Goal: Information Seeking & Learning: Learn about a topic

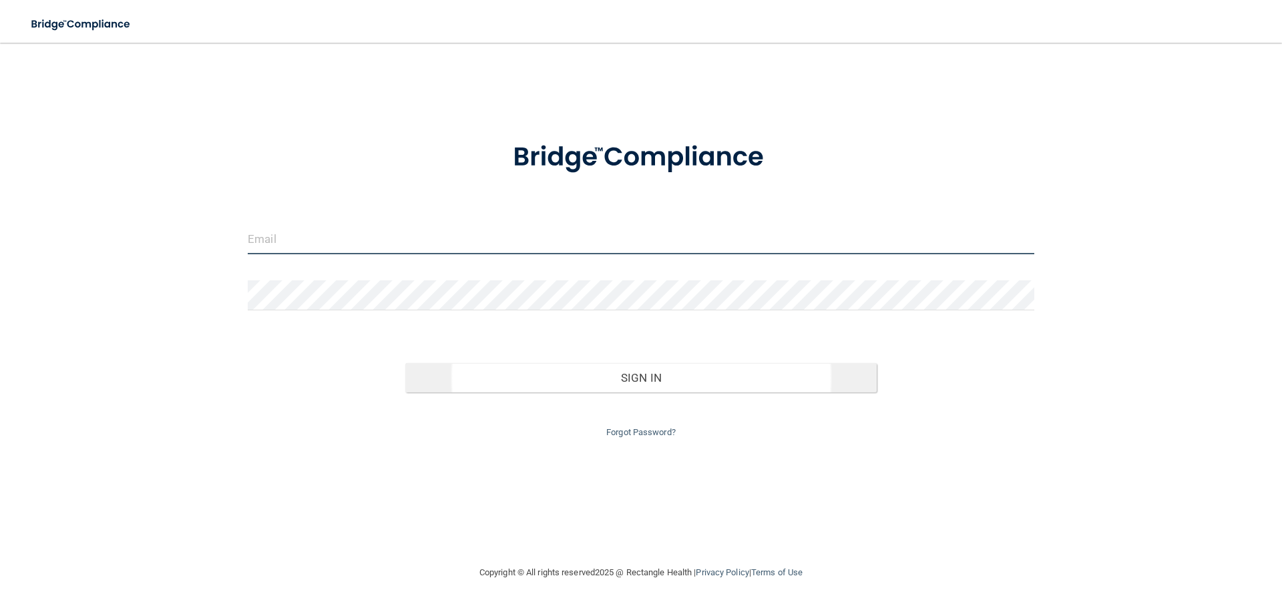
type input "[EMAIL_ADDRESS][DOMAIN_NAME]"
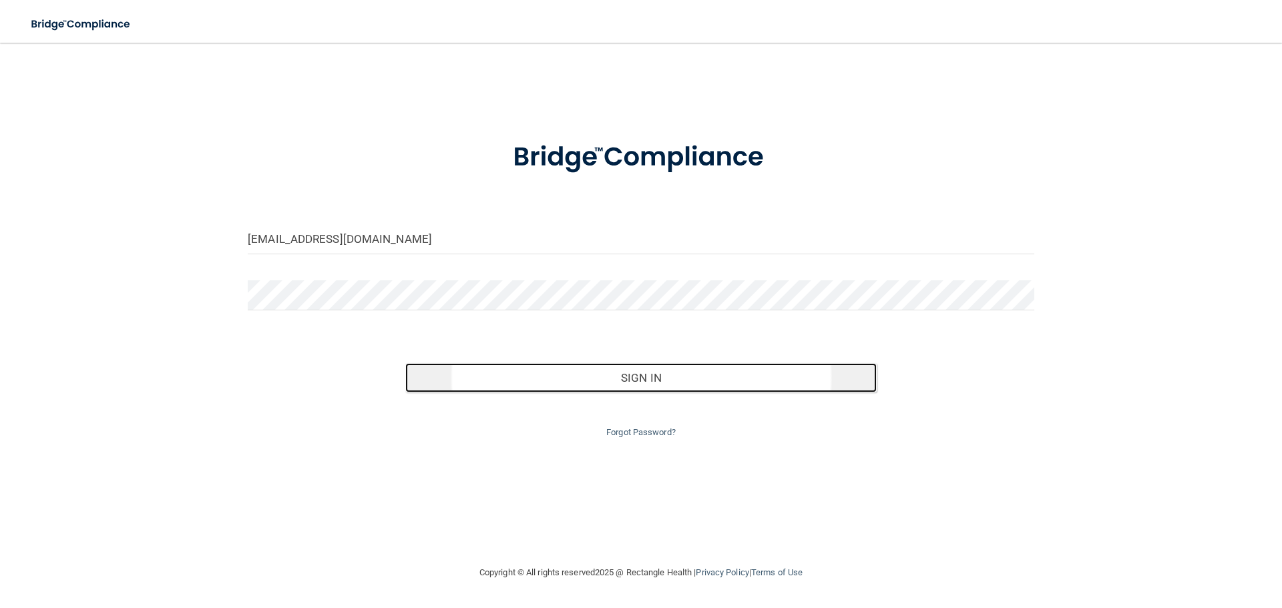
click at [675, 389] on button "Sign In" at bounding box center [641, 377] width 472 height 29
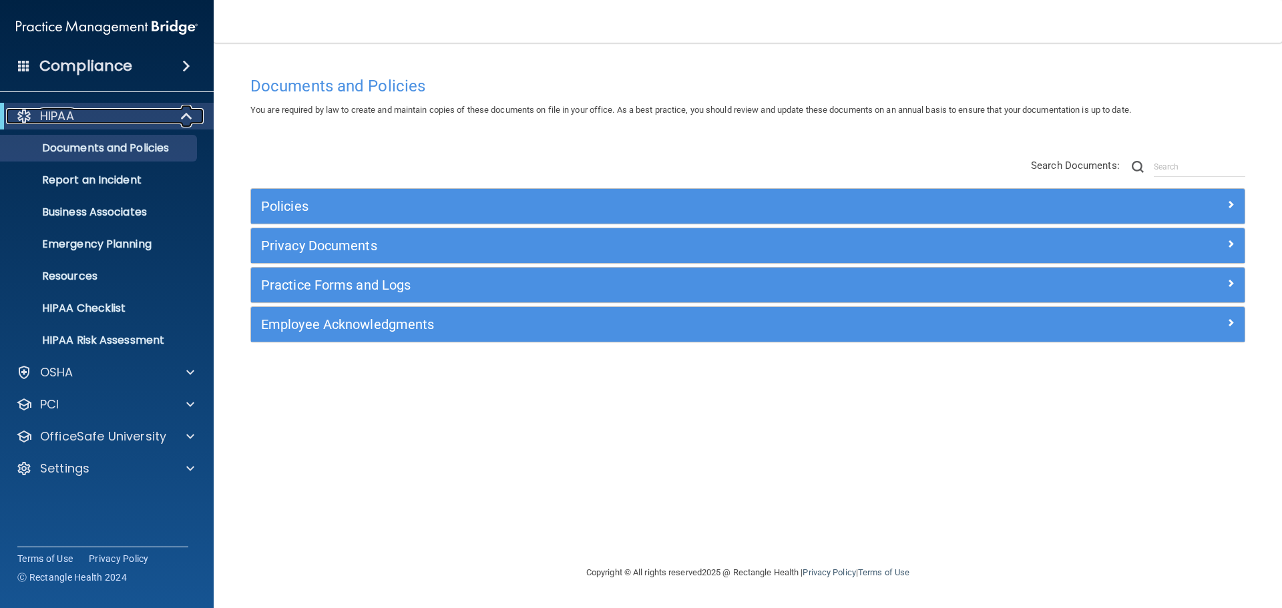
click at [93, 120] on div "HIPAA" at bounding box center [88, 116] width 165 height 16
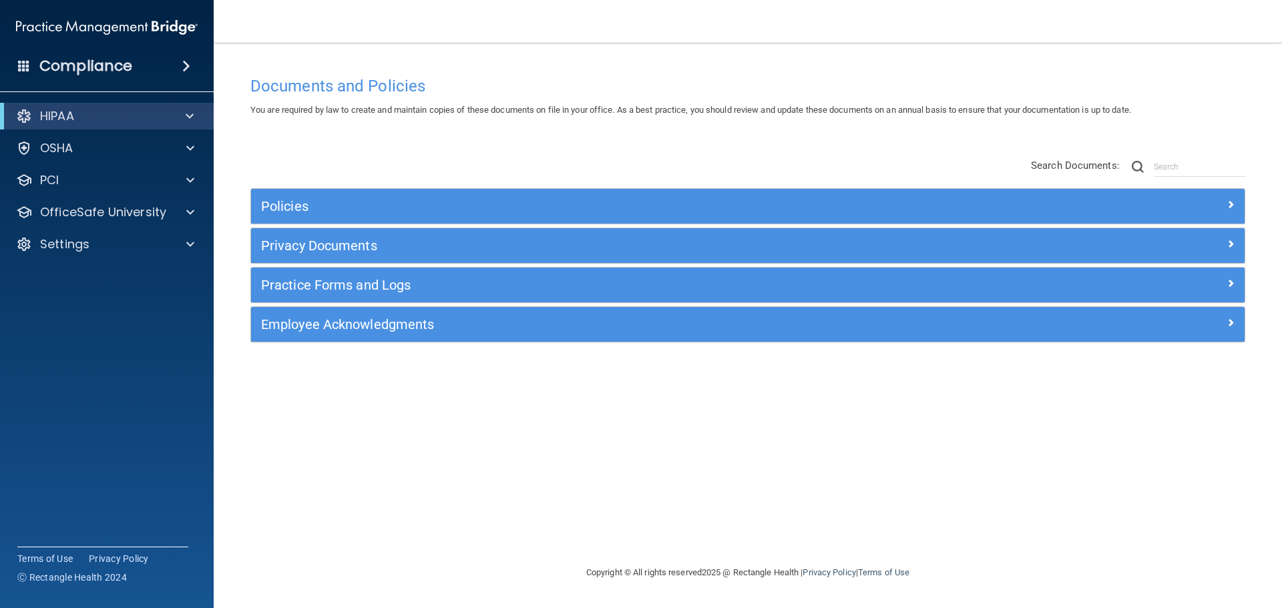
click at [104, 126] on div "HIPAA" at bounding box center [107, 116] width 214 height 27
click at [168, 118] on div "HIPAA" at bounding box center [88, 116] width 165 height 16
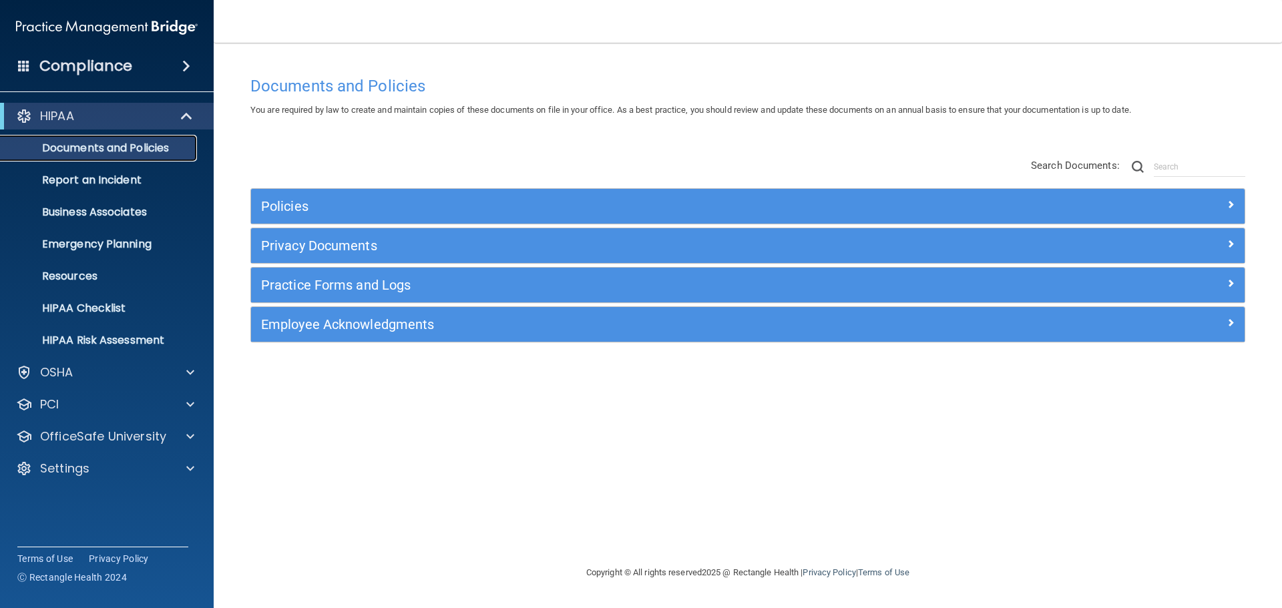
click at [169, 148] on p "Documents and Policies" at bounding box center [100, 148] width 182 height 13
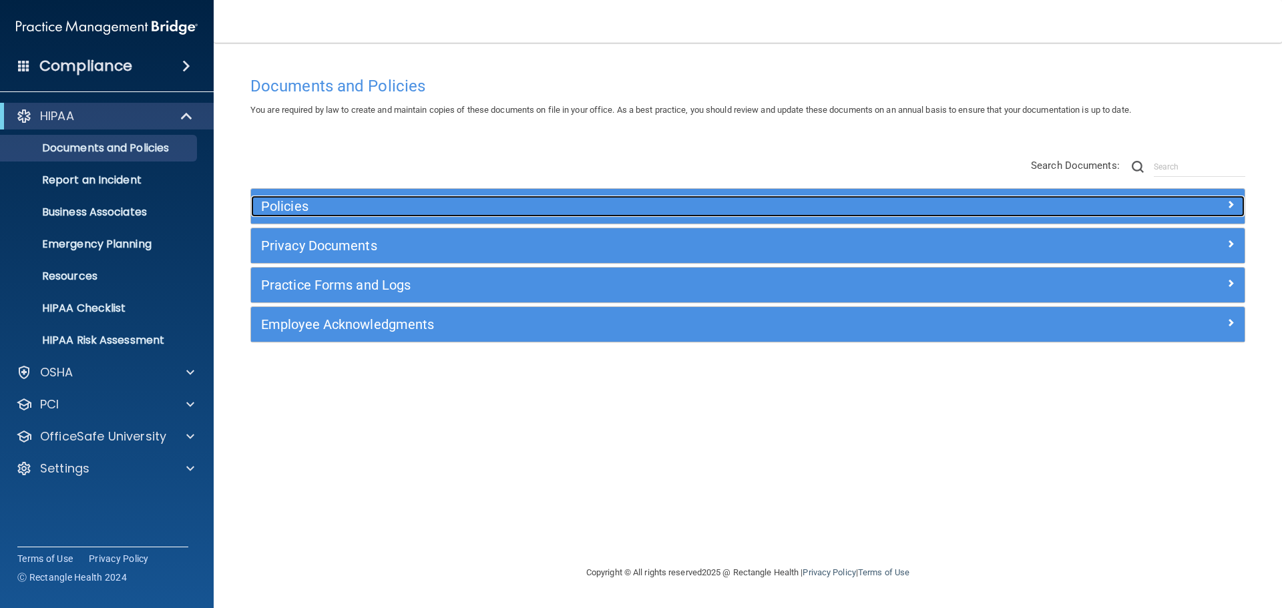
click at [325, 207] on h5 "Policies" at bounding box center [623, 206] width 725 height 15
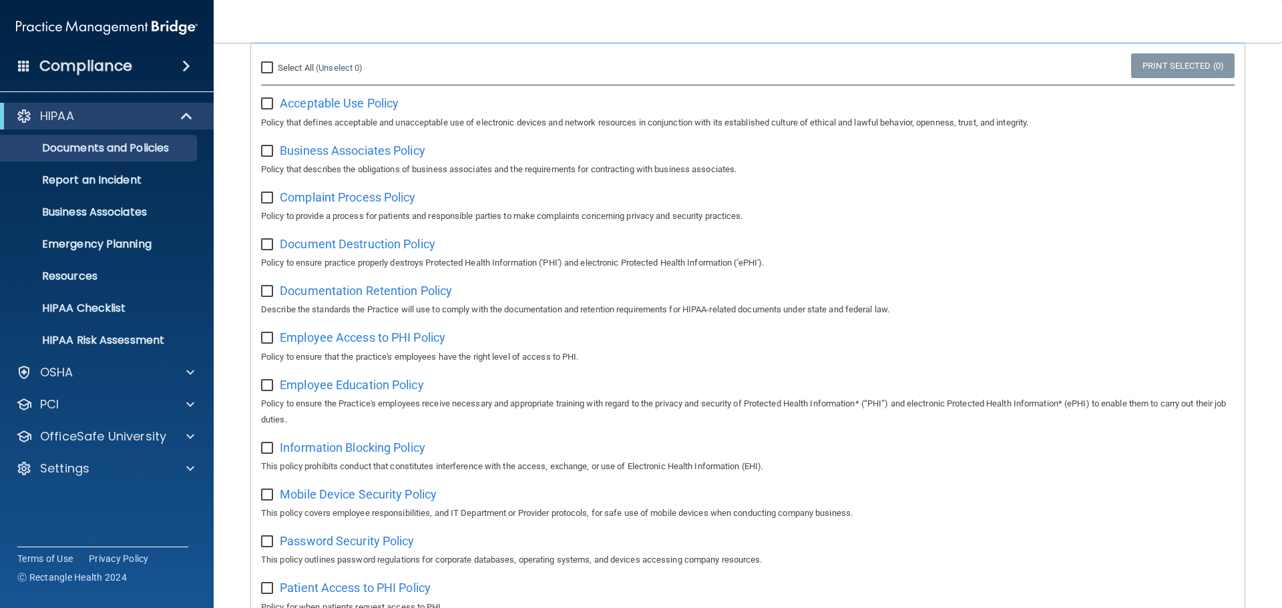
scroll to position [200, 0]
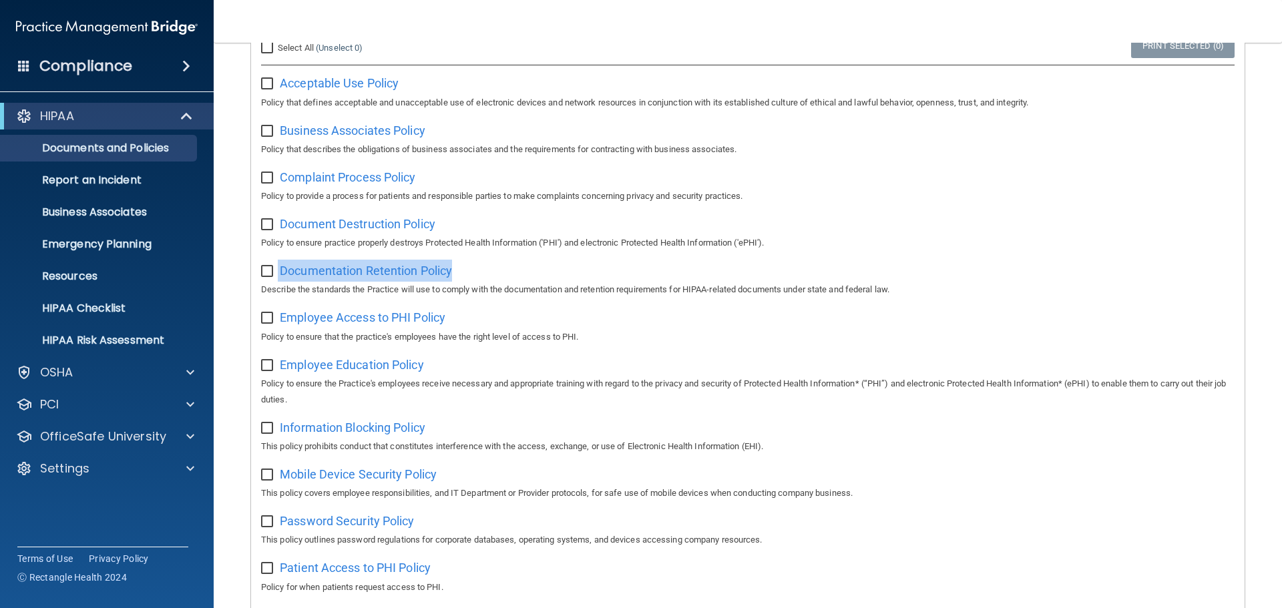
drag, startPoint x: 482, startPoint y: 276, endPoint x: 274, endPoint y: 280, distance: 208.4
click at [274, 280] on div "Documentation Retention Policy Describe the standards the Practice will use to …" at bounding box center [748, 279] width 974 height 38
click at [1063, 255] on div "Select All (Unselect 0) Unselect All Print Selected (0) Acceptable Use Policy P…" at bounding box center [748, 560] width 994 height 1075
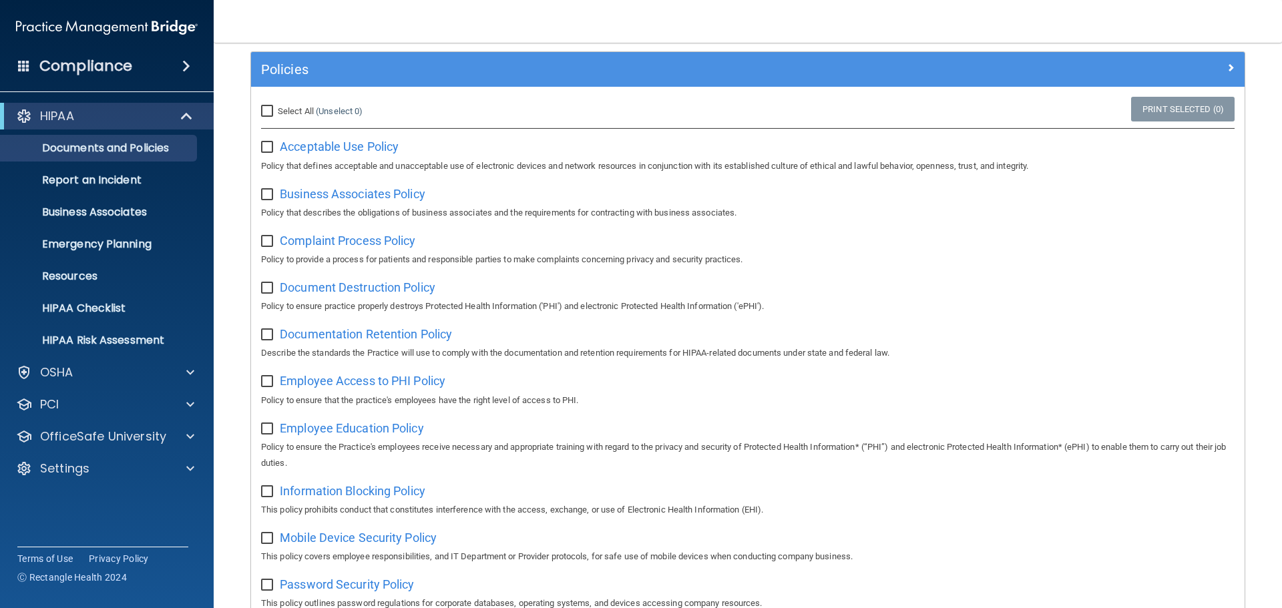
scroll to position [0, 0]
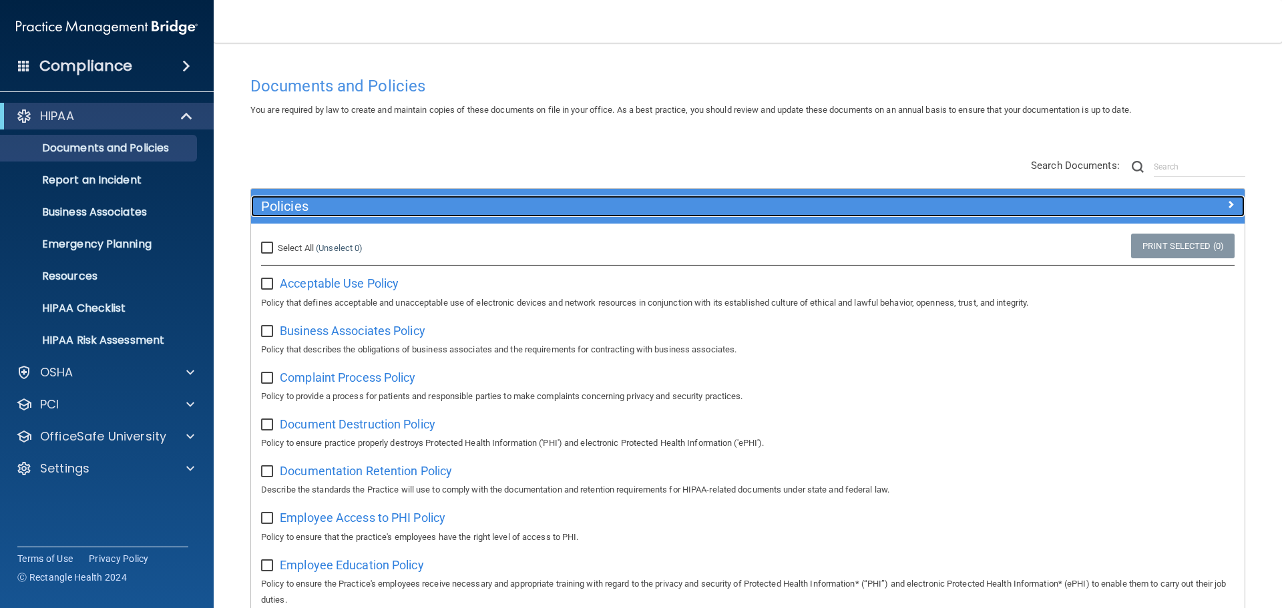
click at [331, 203] on h5 "Policies" at bounding box center [623, 206] width 725 height 15
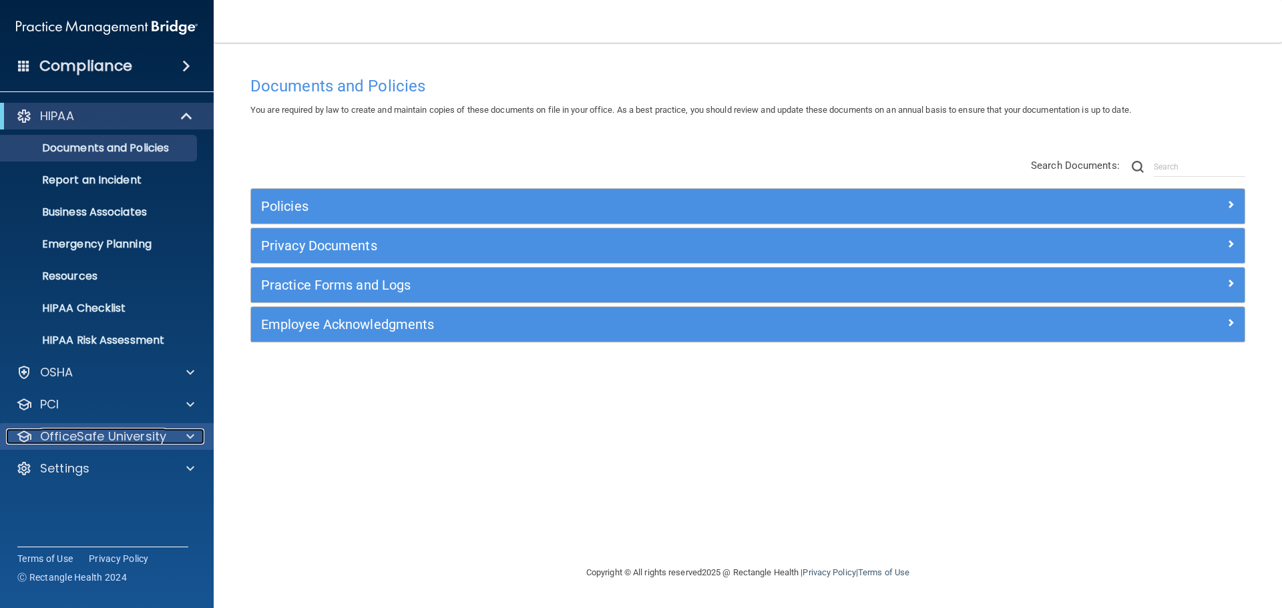
click at [132, 429] on p "OfficeSafe University" at bounding box center [103, 437] width 126 height 16
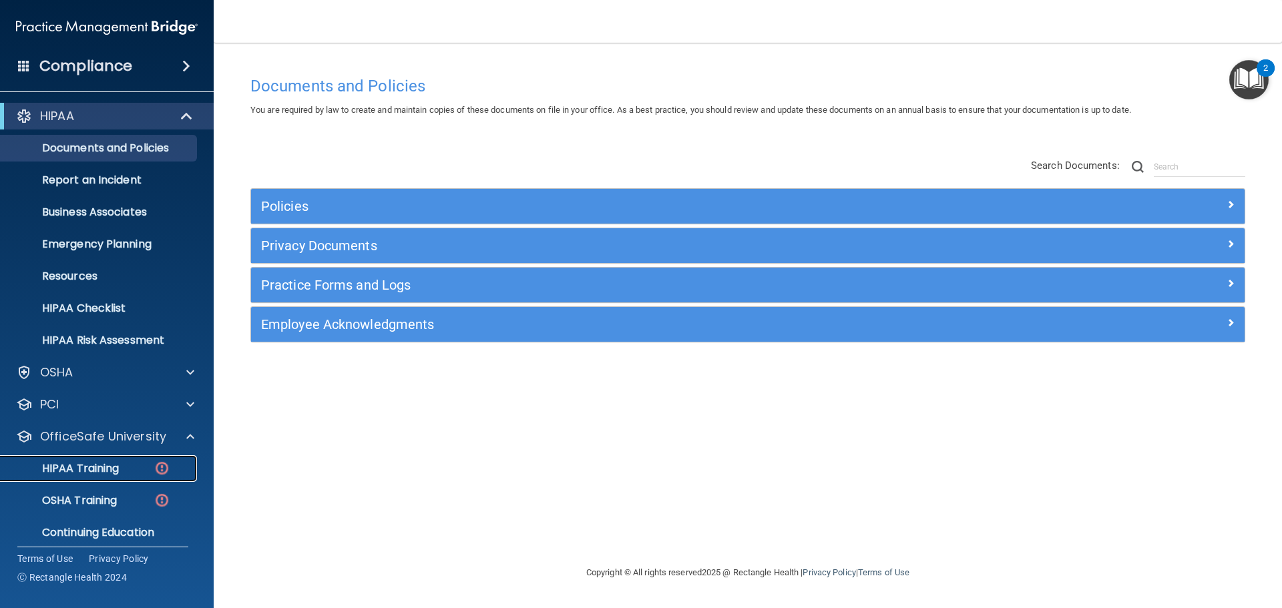
click at [89, 471] on p "HIPAA Training" at bounding box center [64, 468] width 110 height 13
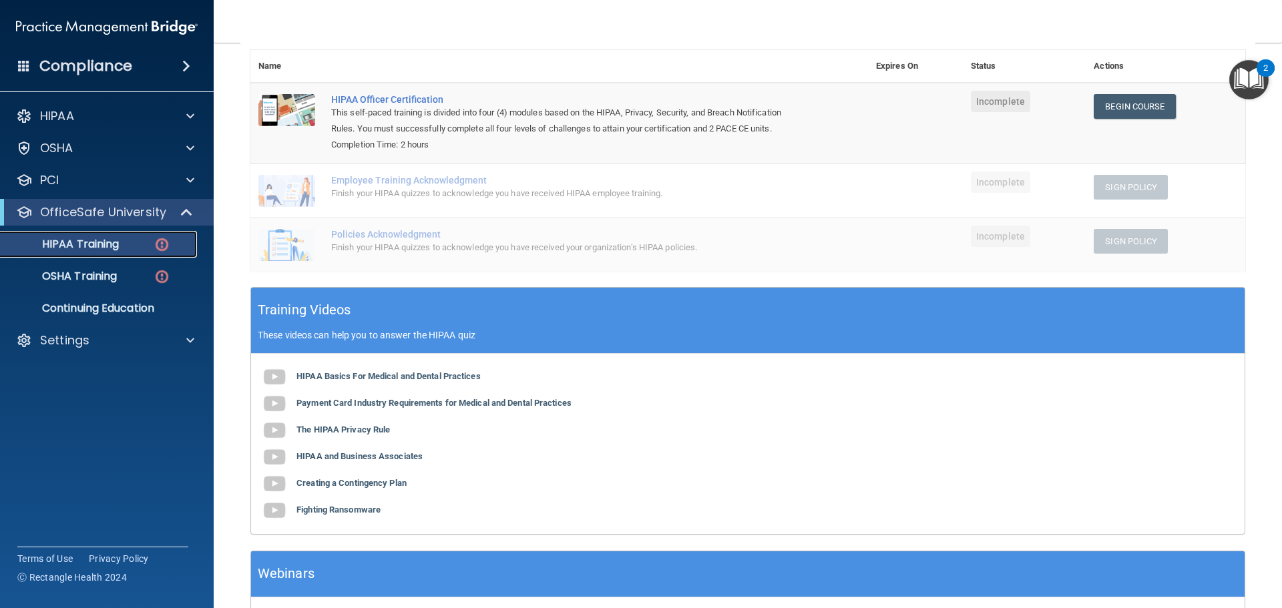
scroll to position [200, 0]
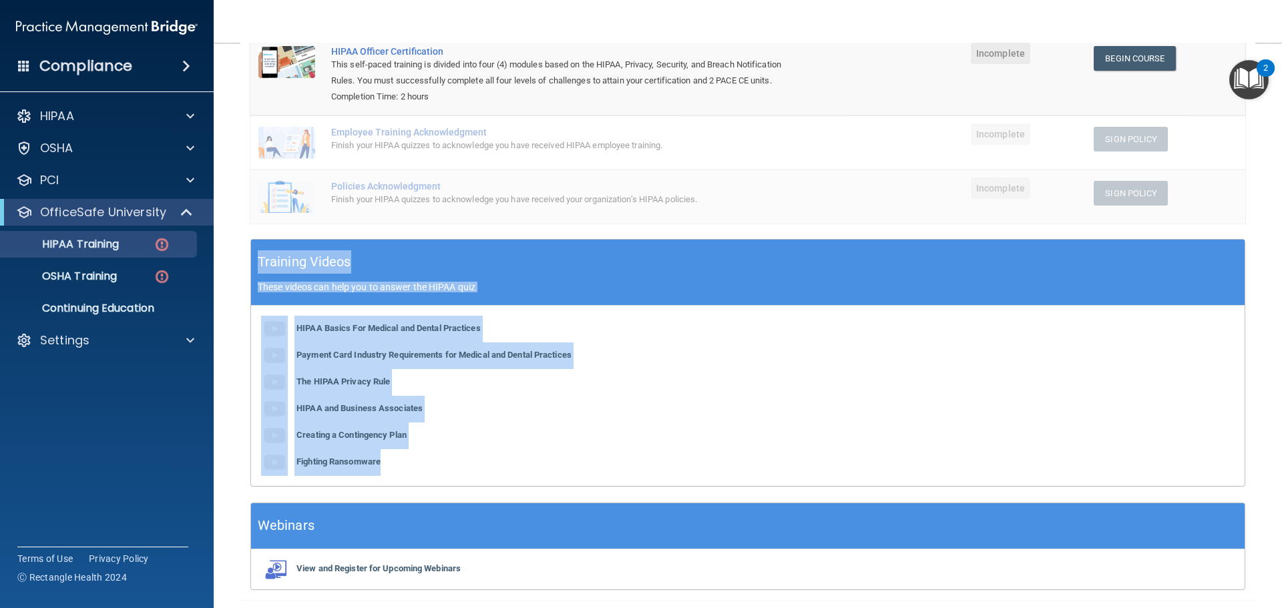
drag, startPoint x: 254, startPoint y: 259, endPoint x: 452, endPoint y: 461, distance: 282.9
click at [452, 461] on div "Training Videos These videos can help you to answer the HIPAA quiz HIPAA Basics…" at bounding box center [747, 363] width 995 height 248
click at [549, 487] on div "✓ HIPAA Officer Training ✓ HIPAA Quizzes Name Expires On Status Actions HIPAA O…" at bounding box center [747, 268] width 1015 height 664
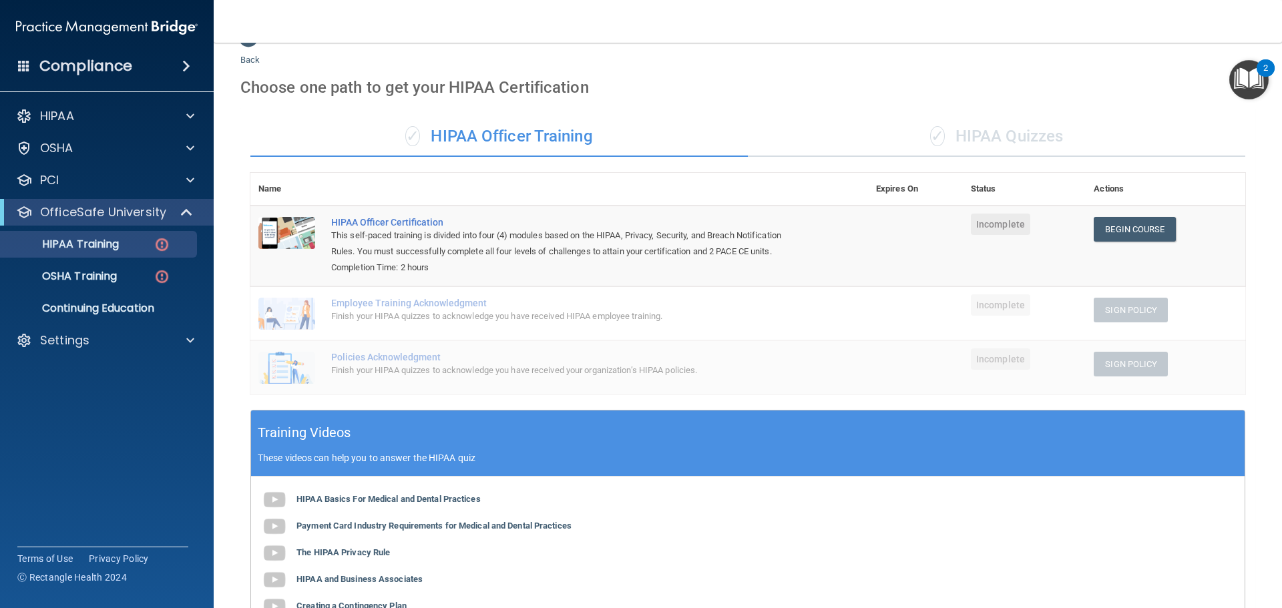
scroll to position [0, 0]
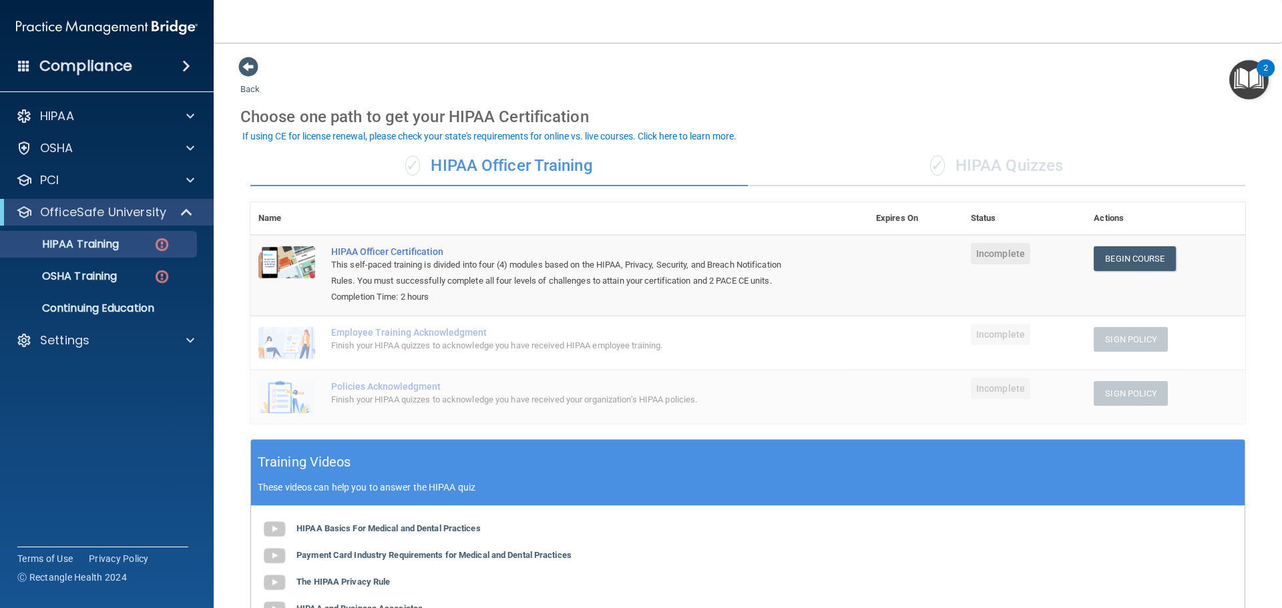
click at [961, 153] on div "✓ HIPAA Quizzes" at bounding box center [997, 166] width 498 height 40
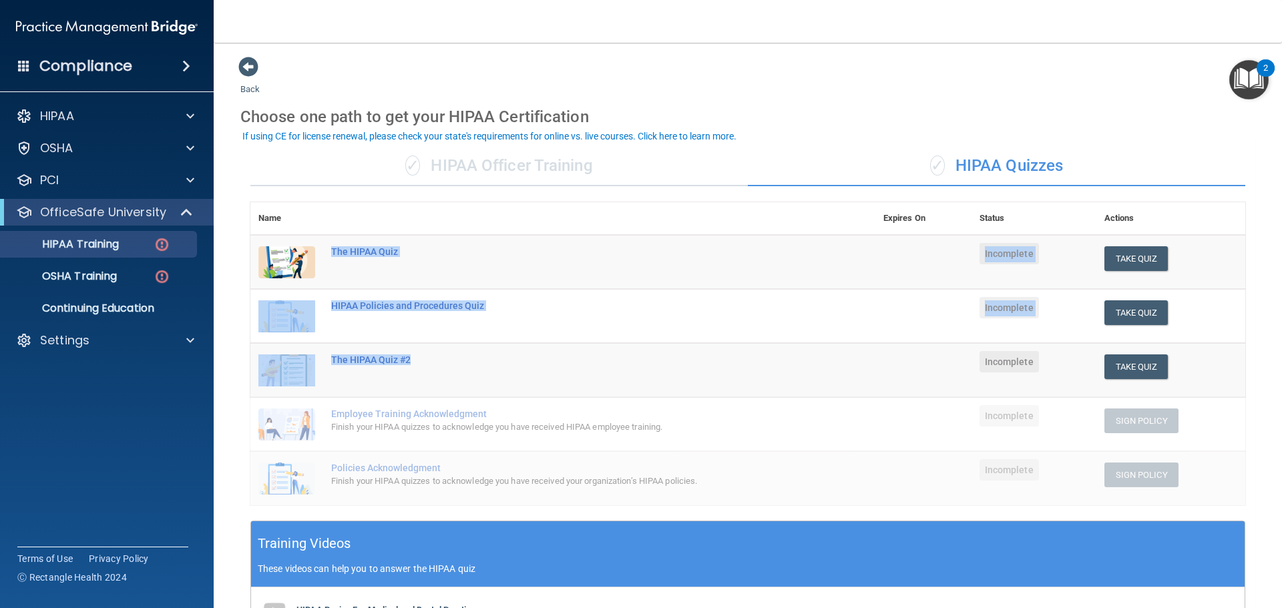
drag, startPoint x: 328, startPoint y: 254, endPoint x: 480, endPoint y: 366, distance: 189.1
click at [480, 366] on tbody "The HIPAA Quiz Incomplete Take Quiz Download Certificate HIPAA Policies and Pro…" at bounding box center [747, 370] width 995 height 270
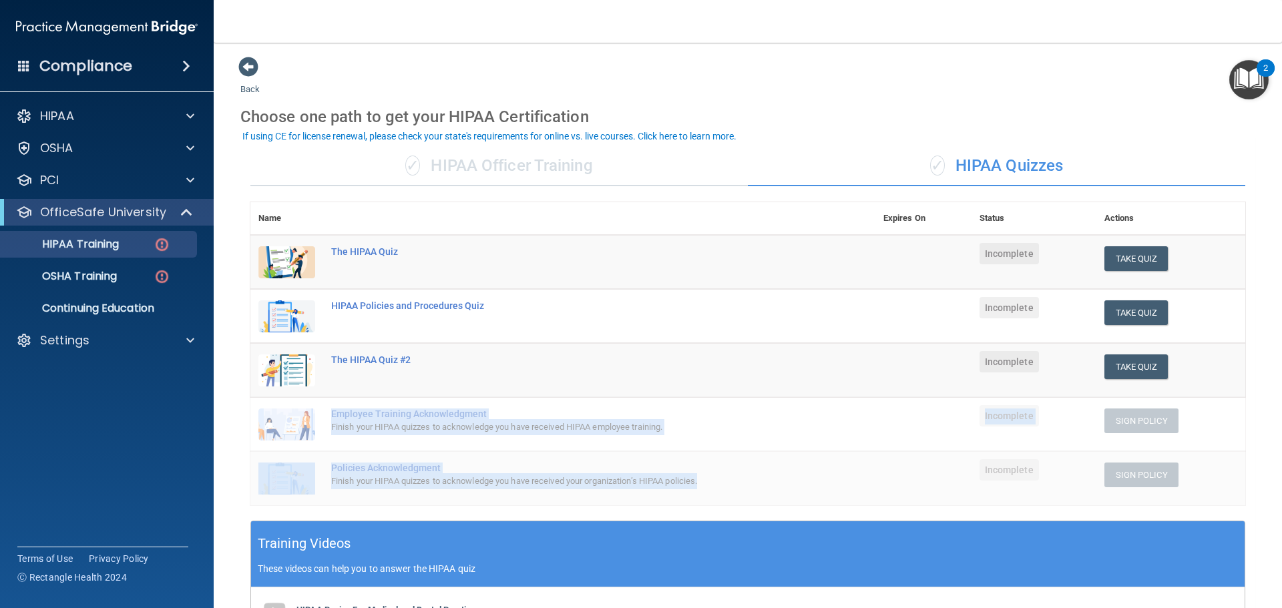
drag, startPoint x: 329, startPoint y: 413, endPoint x: 719, endPoint y: 484, distance: 396.4
click at [719, 484] on tbody "The HIPAA Quiz Incomplete Take Quiz Download Certificate HIPAA Policies and Pro…" at bounding box center [747, 370] width 995 height 270
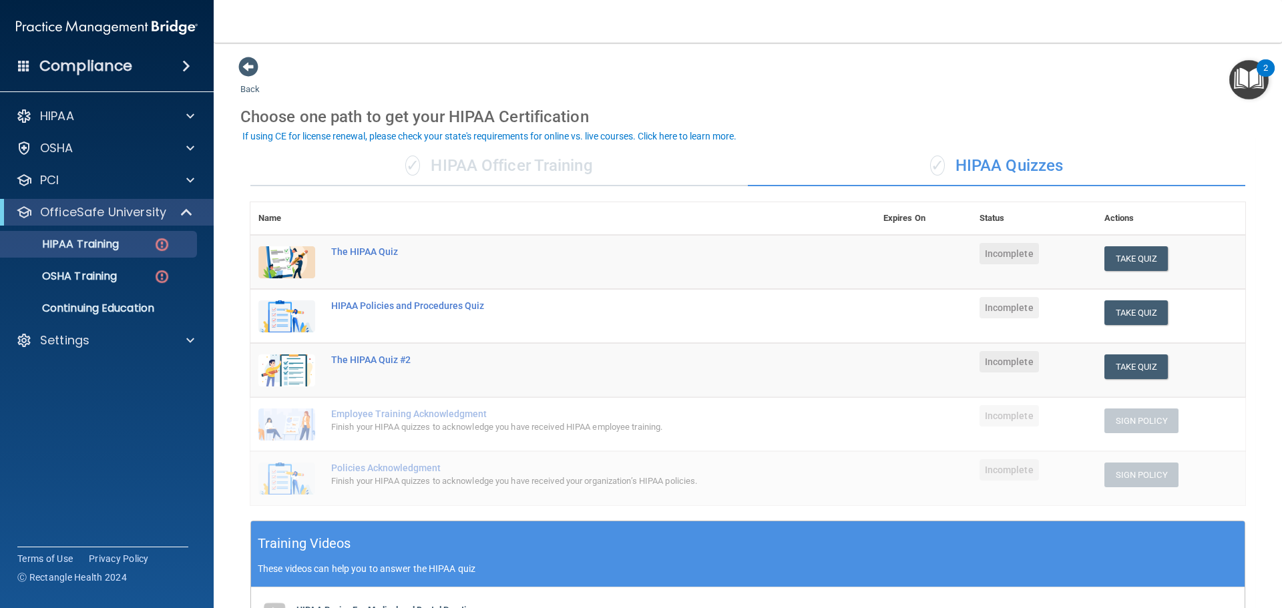
click at [1156, 69] on div "Back Choose one path to get your HIPAA Certification ✓ HIPAA Officer Training ✓…" at bounding box center [747, 469] width 1015 height 826
click at [504, 162] on div "✓ HIPAA Officer Training" at bounding box center [499, 166] width 498 height 40
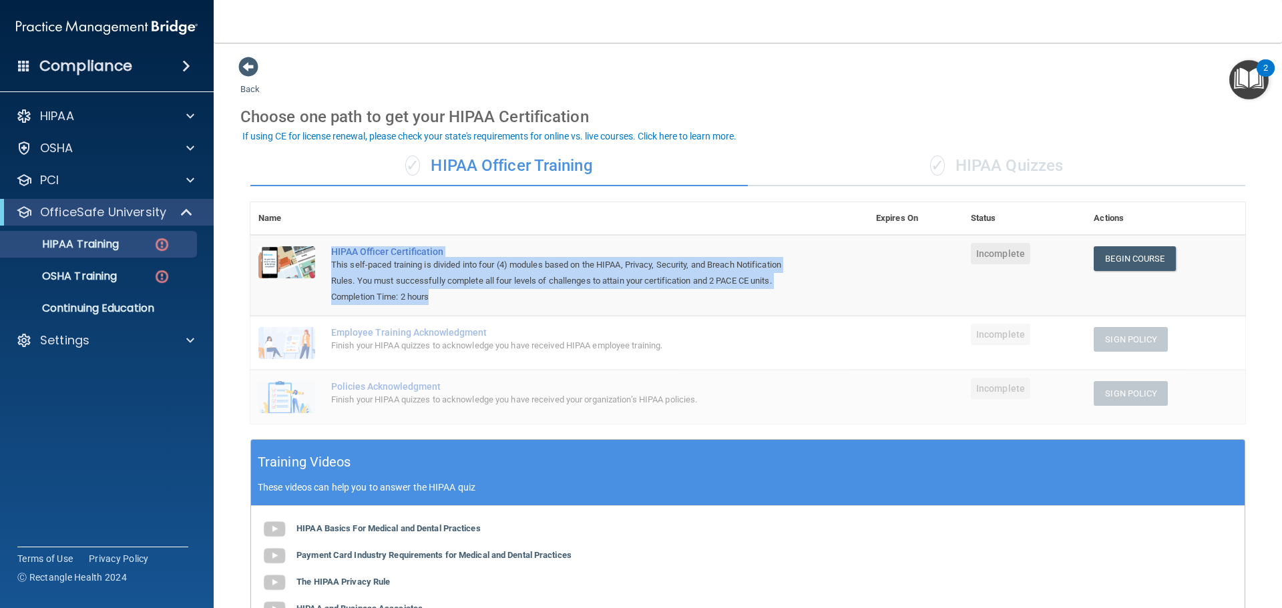
drag, startPoint x: 323, startPoint y: 251, endPoint x: 465, endPoint y: 301, distance: 151.4
click at [465, 301] on tr "HIPAA Officer Certification This self-paced training is divided into four (4) m…" at bounding box center [747, 275] width 995 height 81
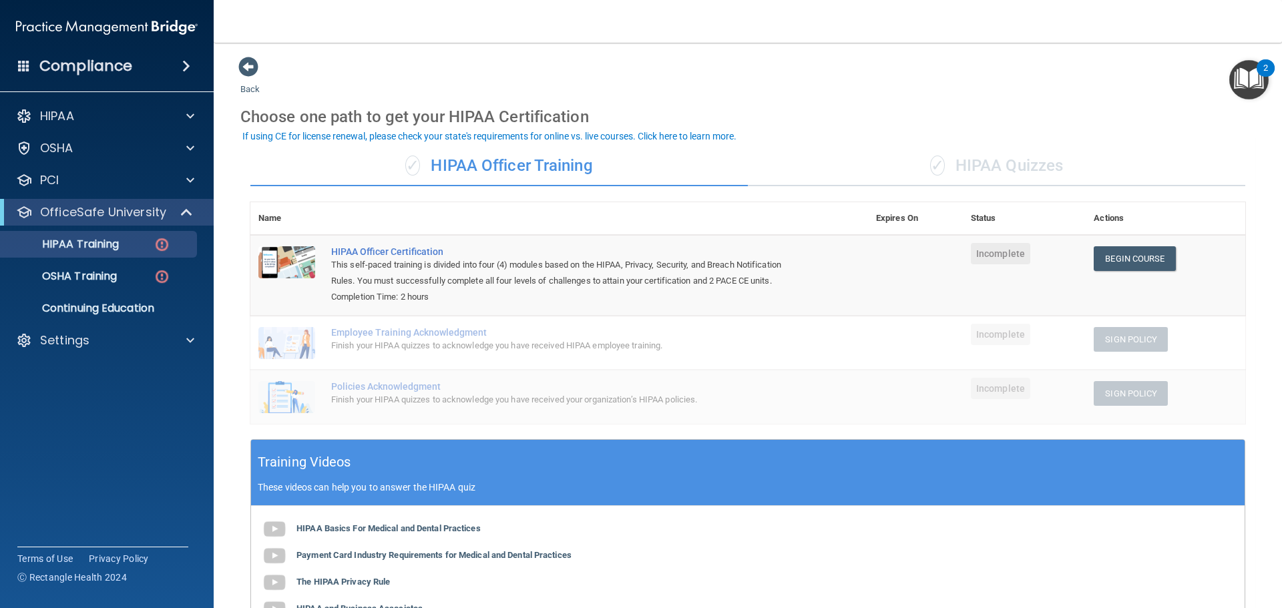
click at [236, 264] on main "Back Choose one path to get your HIPAA Certification ✓ HIPAA Officer Training ✓…" at bounding box center [748, 326] width 1069 height 566
click at [104, 278] on p "OSHA Training" at bounding box center [63, 276] width 108 height 13
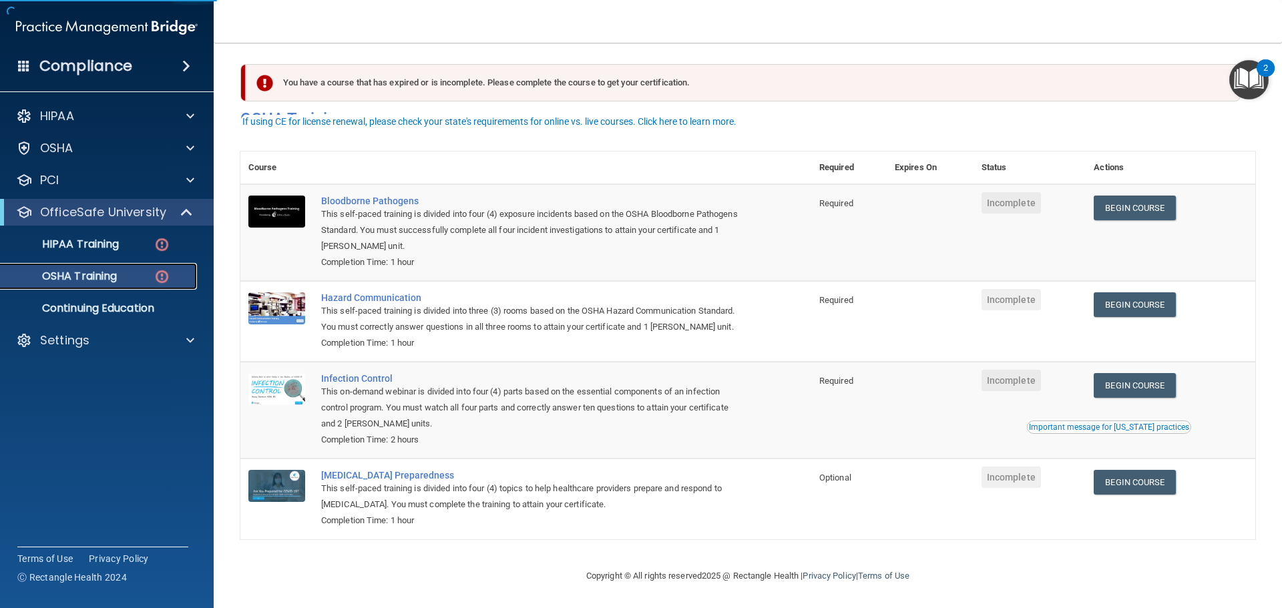
scroll to position [22, 0]
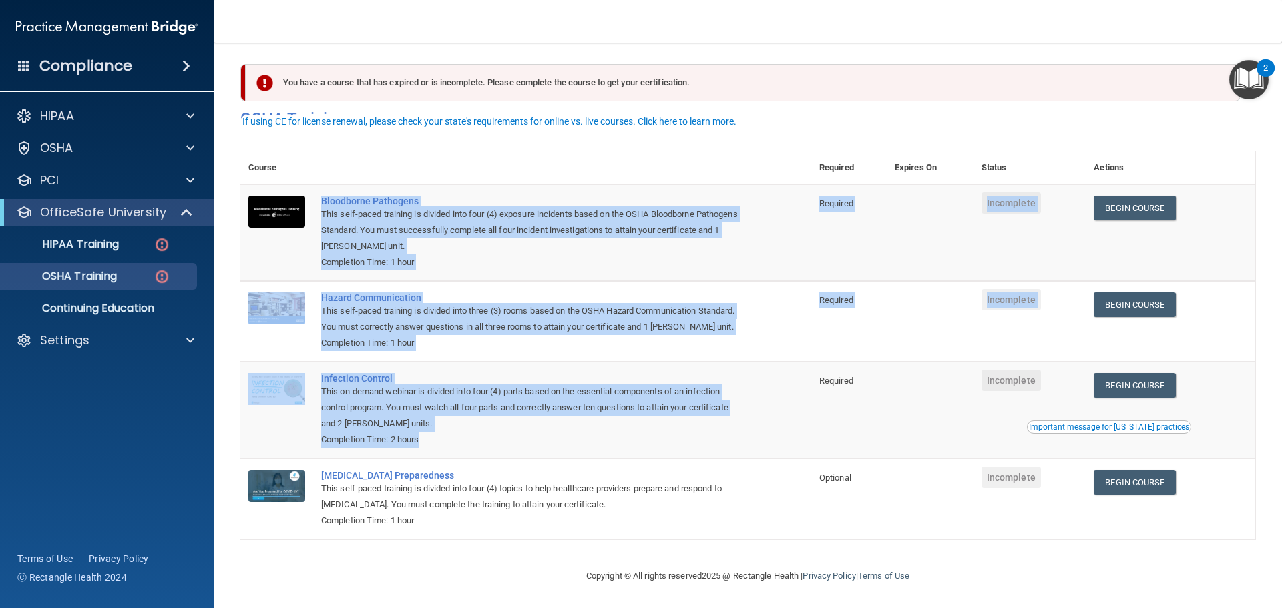
drag, startPoint x: 317, startPoint y: 181, endPoint x: 522, endPoint y: 450, distance: 337.9
click at [522, 450] on tbody "Bloodborne Pathogens This self-paced training is divided into four (4) exposure…" at bounding box center [747, 361] width 1015 height 355
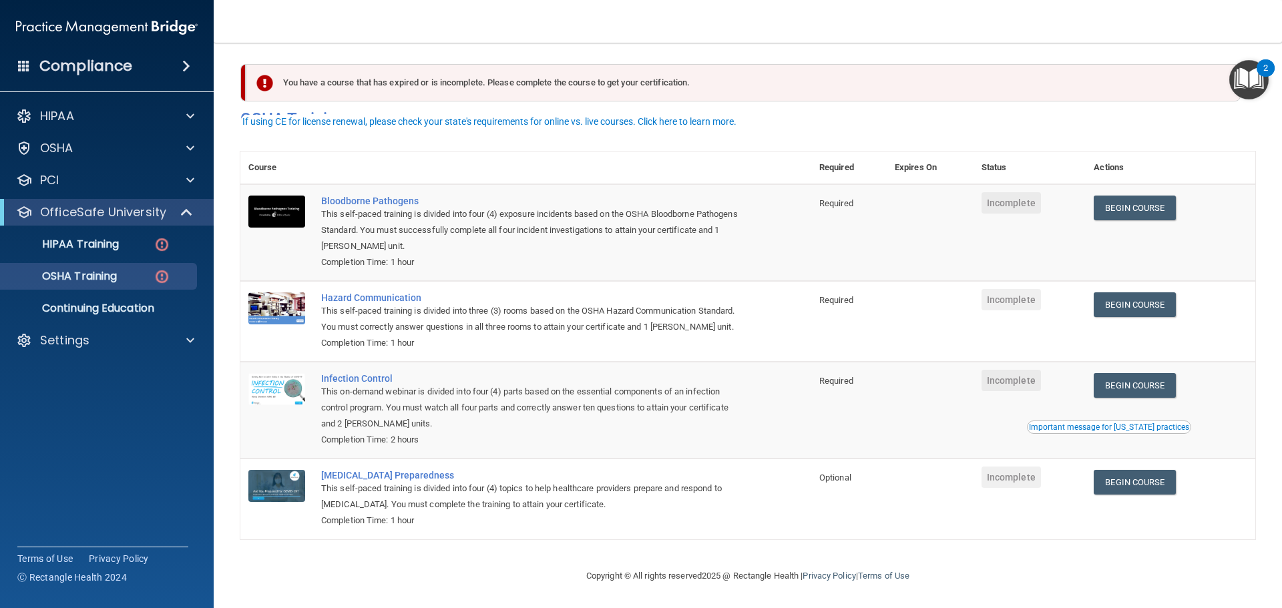
click at [533, 152] on th at bounding box center [562, 168] width 498 height 33
drag, startPoint x: 423, startPoint y: 230, endPoint x: 375, endPoint y: 230, distance: 48.1
click at [375, 230] on div "This self-paced training is divided into four (4) exposure incidents based on t…" at bounding box center [532, 230] width 423 height 48
click at [116, 339] on div "Settings" at bounding box center [89, 341] width 166 height 16
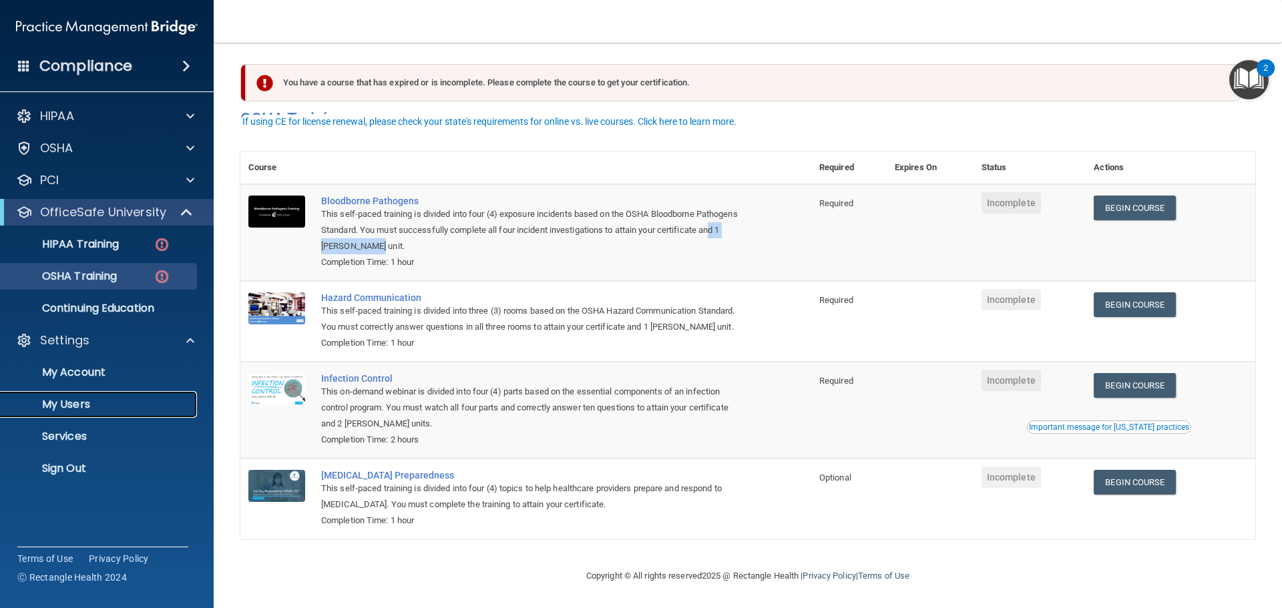
click at [101, 399] on p "My Users" at bounding box center [100, 404] width 182 height 13
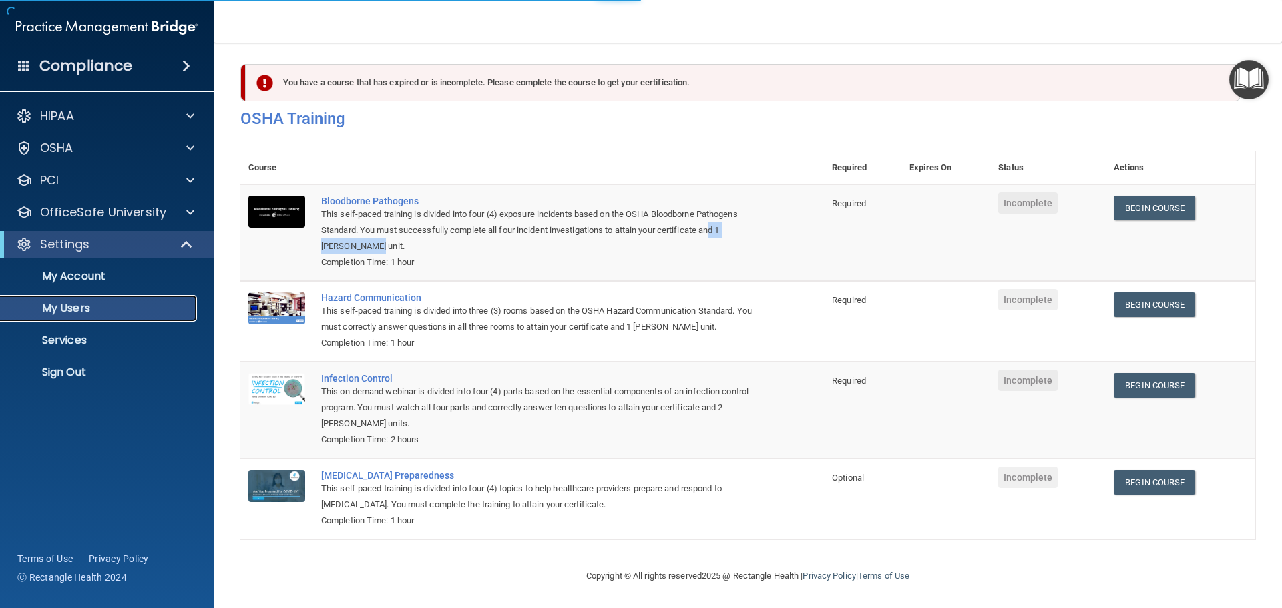
scroll to position [6, 0]
select select "20"
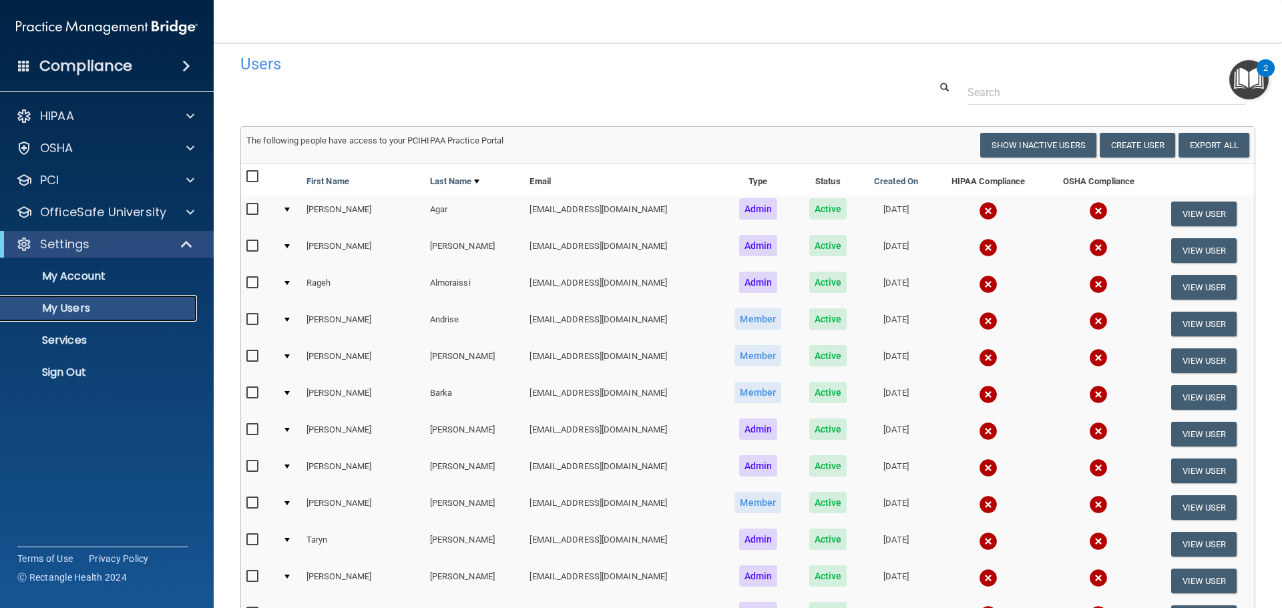
scroll to position [0, 0]
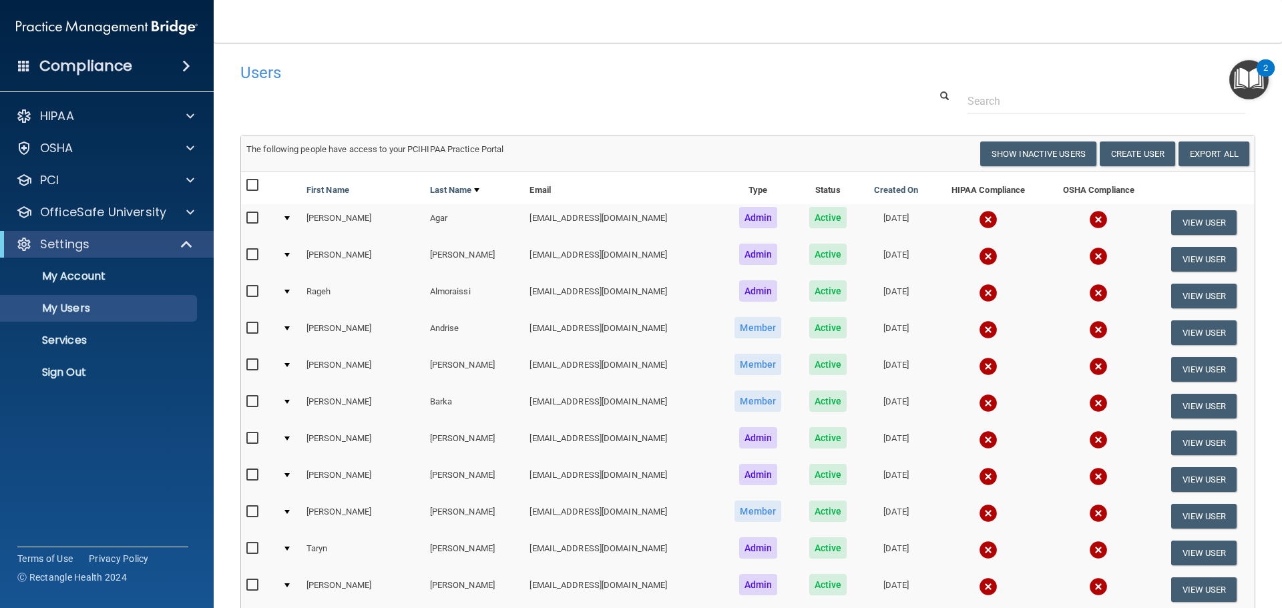
click at [979, 295] on img at bounding box center [988, 293] width 19 height 19
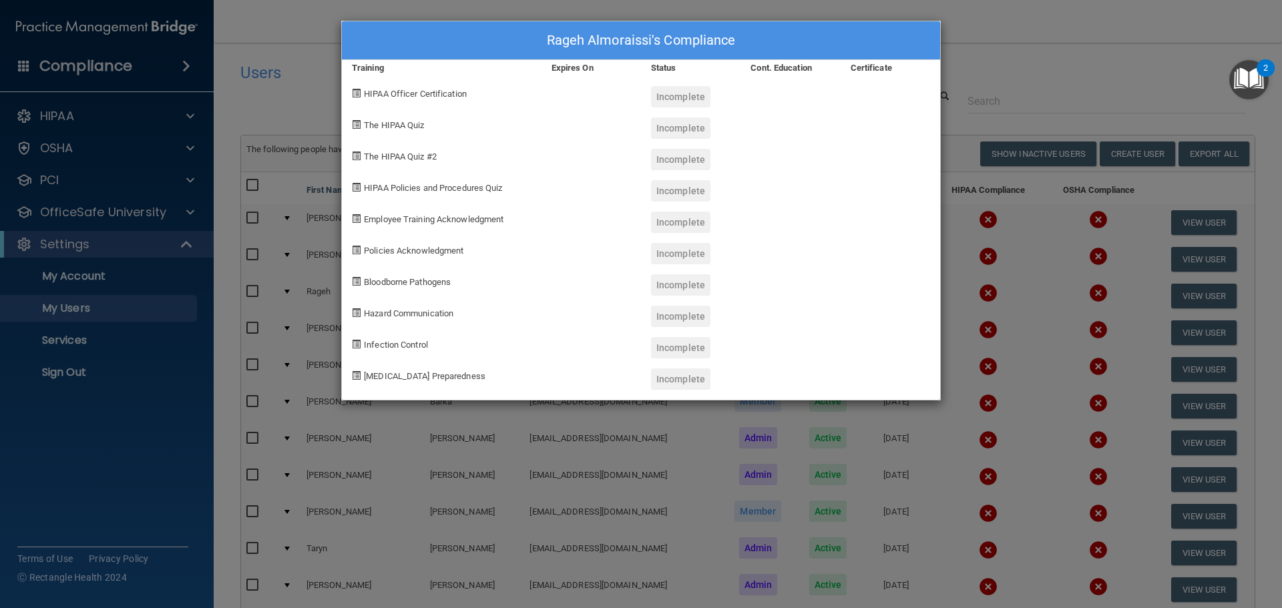
click at [1149, 27] on div "Rageh Almoraissi's Compliance Training Expires On Status Cont. Education Certif…" at bounding box center [641, 304] width 1282 height 608
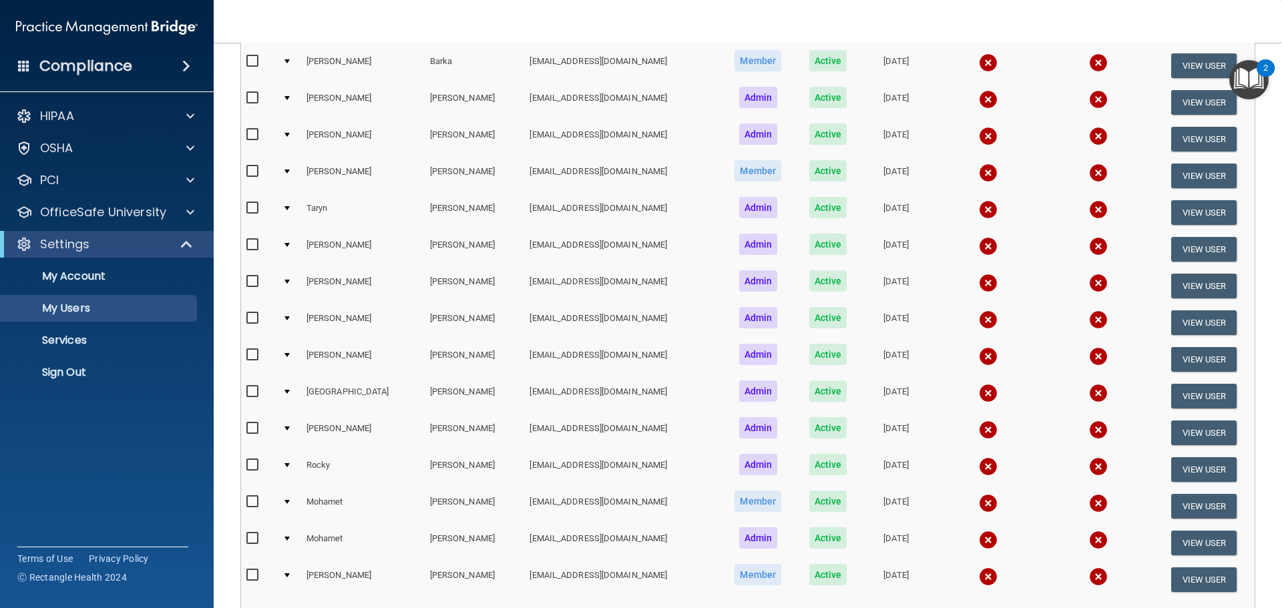
scroll to position [497, 0]
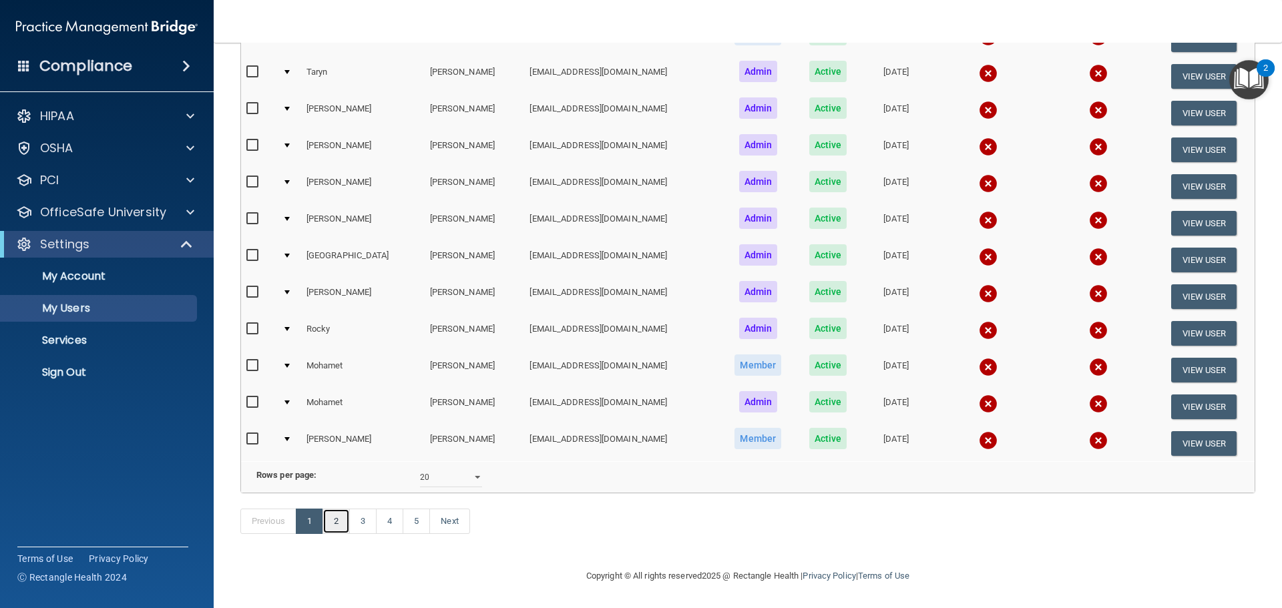
click at [339, 526] on link "2" at bounding box center [336, 521] width 27 height 25
select select "20"
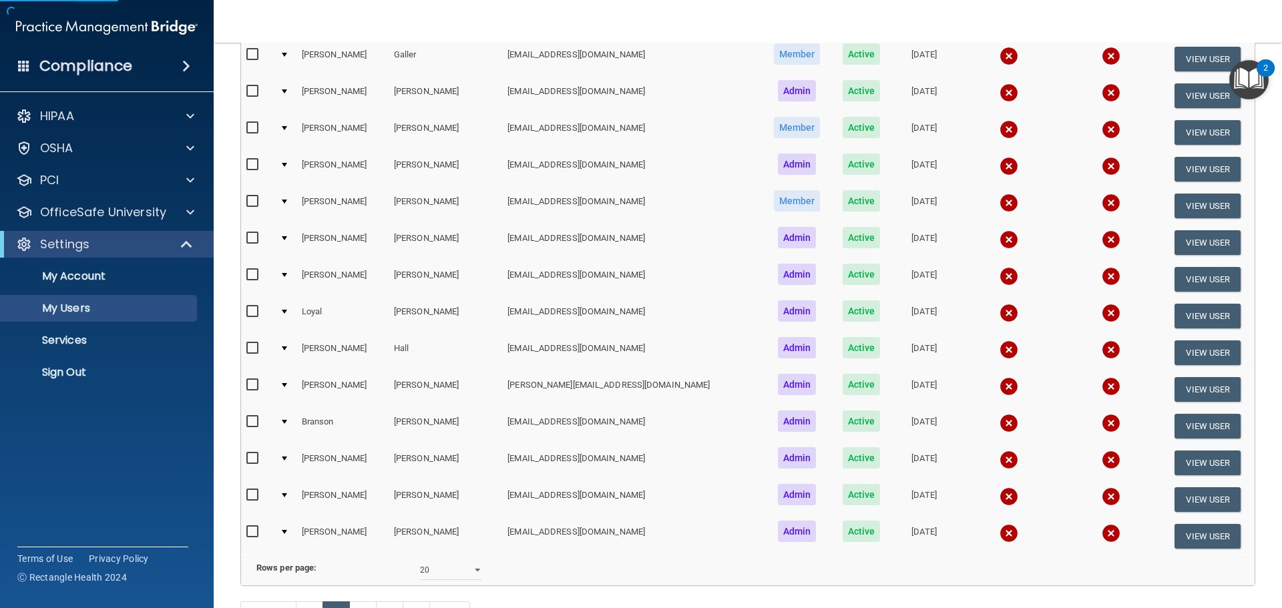
scroll to position [497, 0]
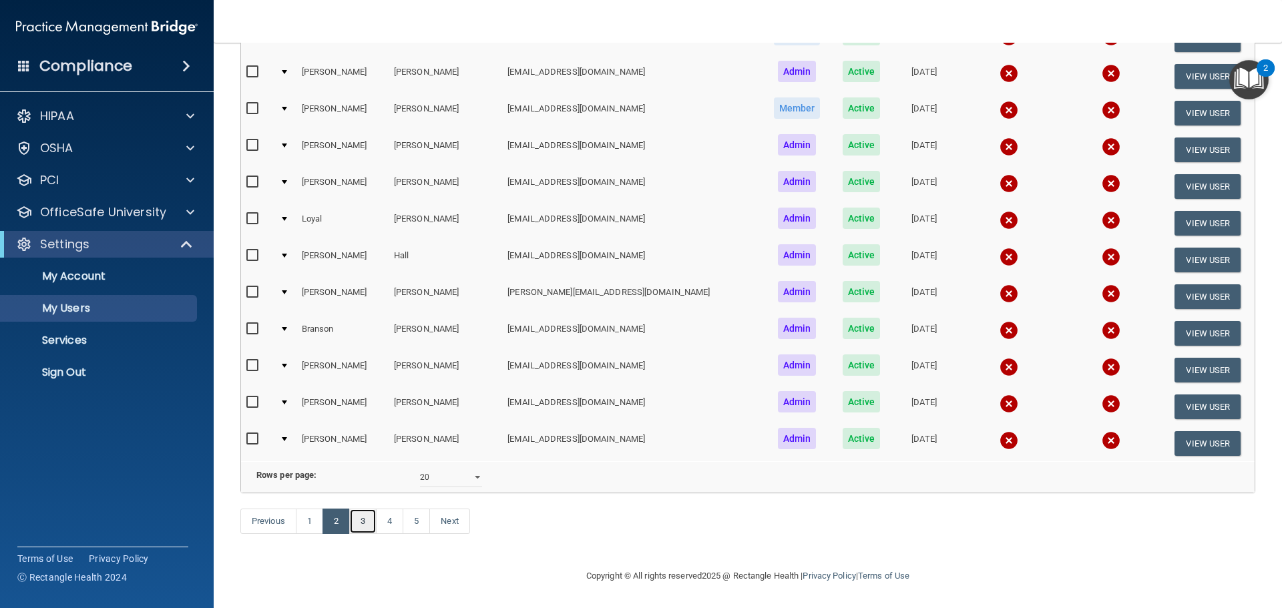
click at [356, 518] on link "3" at bounding box center [362, 521] width 27 height 25
select select "20"
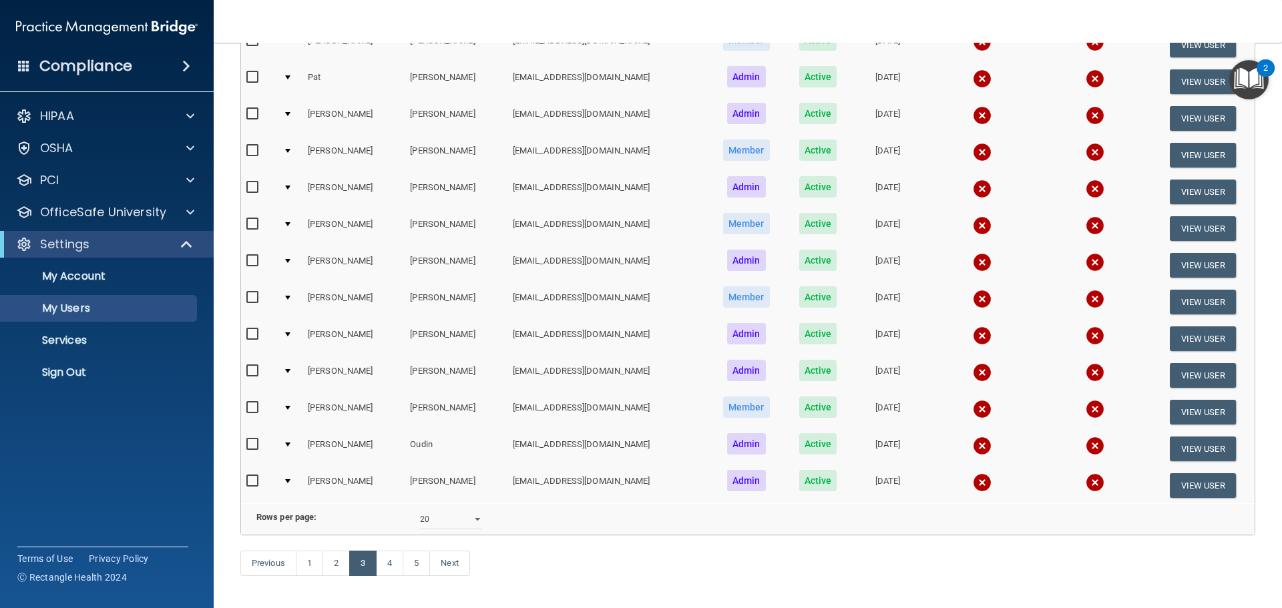
scroll to position [497, 0]
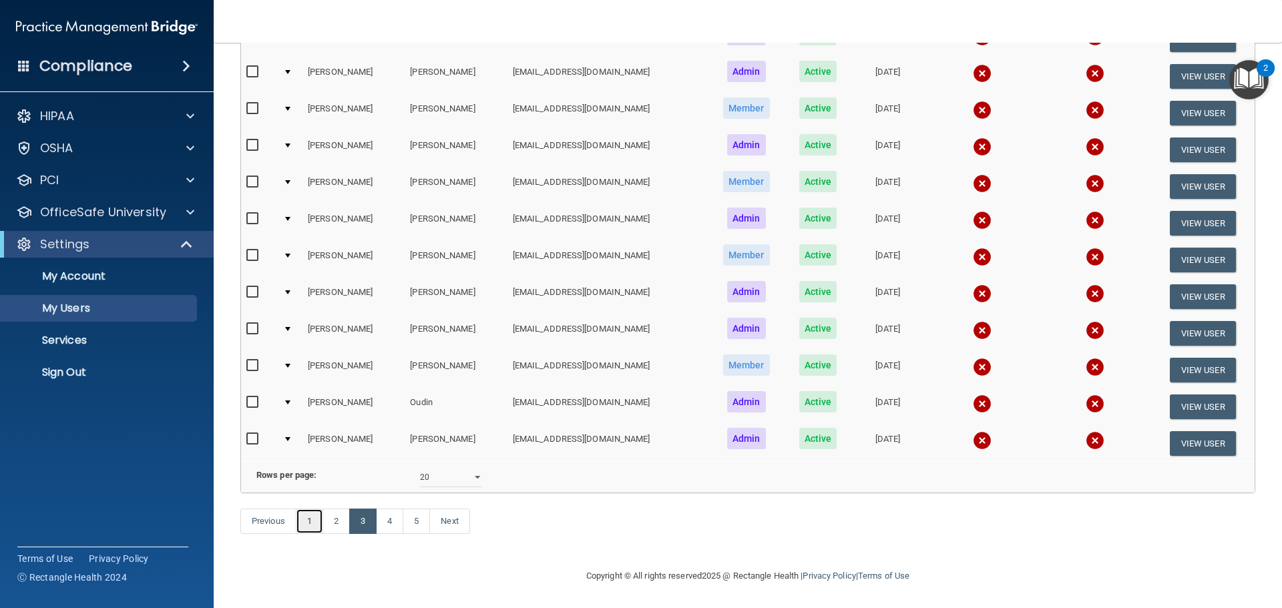
click at [311, 520] on link "1" at bounding box center [309, 521] width 27 height 25
select select "20"
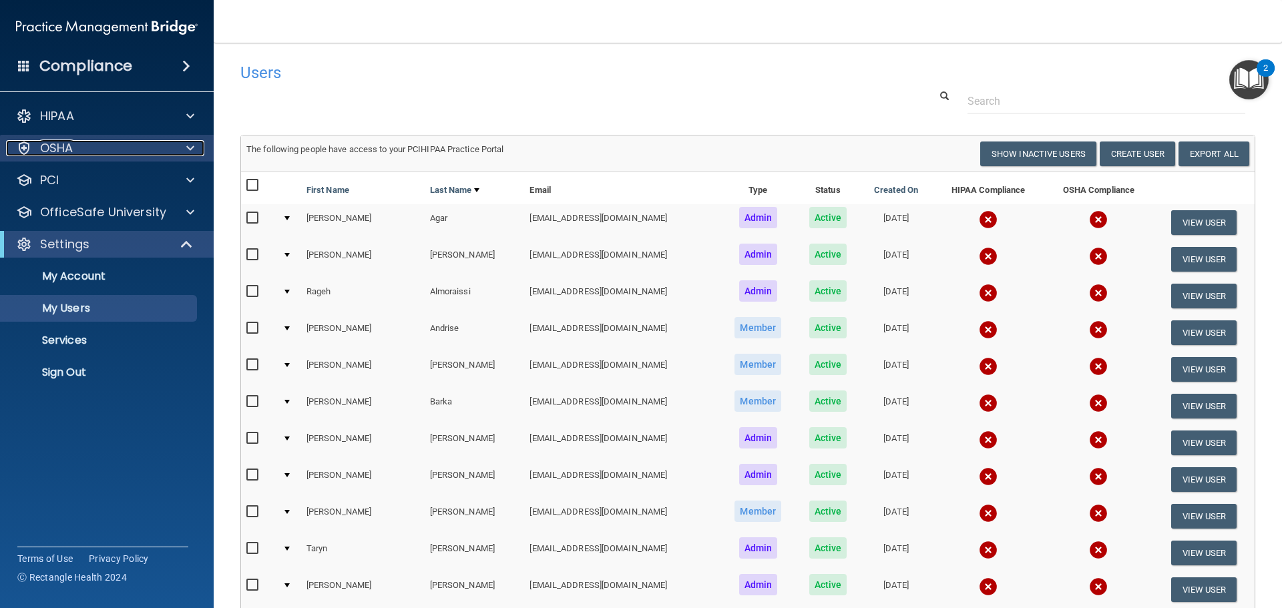
click at [77, 154] on div "OSHA" at bounding box center [89, 148] width 166 height 16
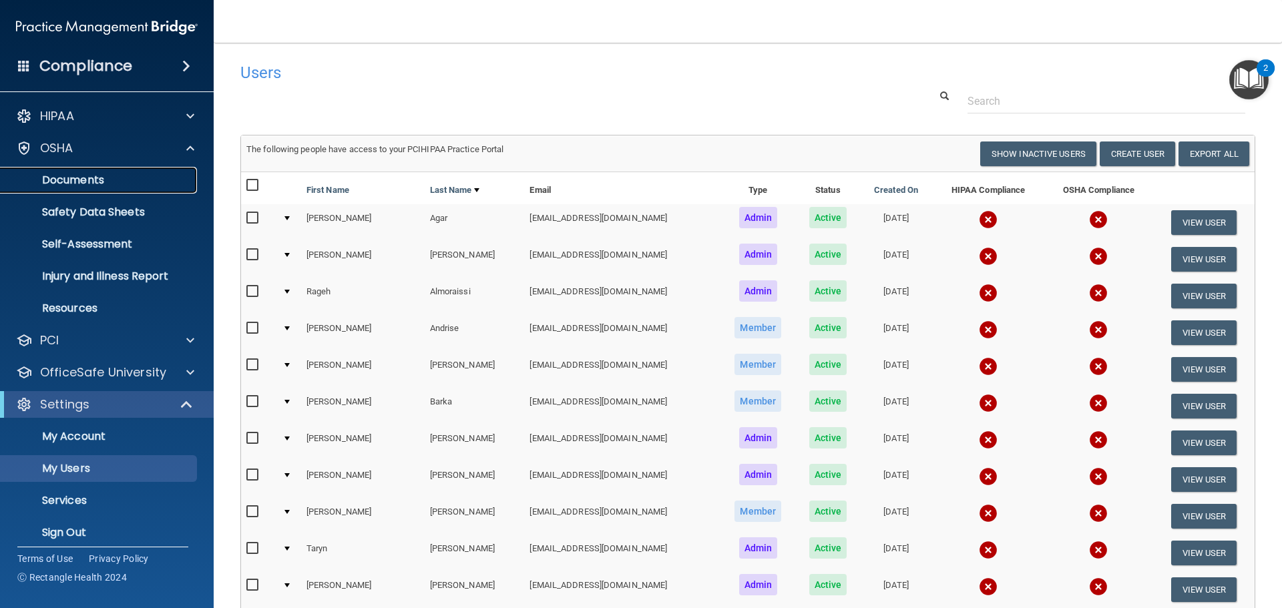
click at [115, 175] on p "Documents" at bounding box center [100, 180] width 182 height 13
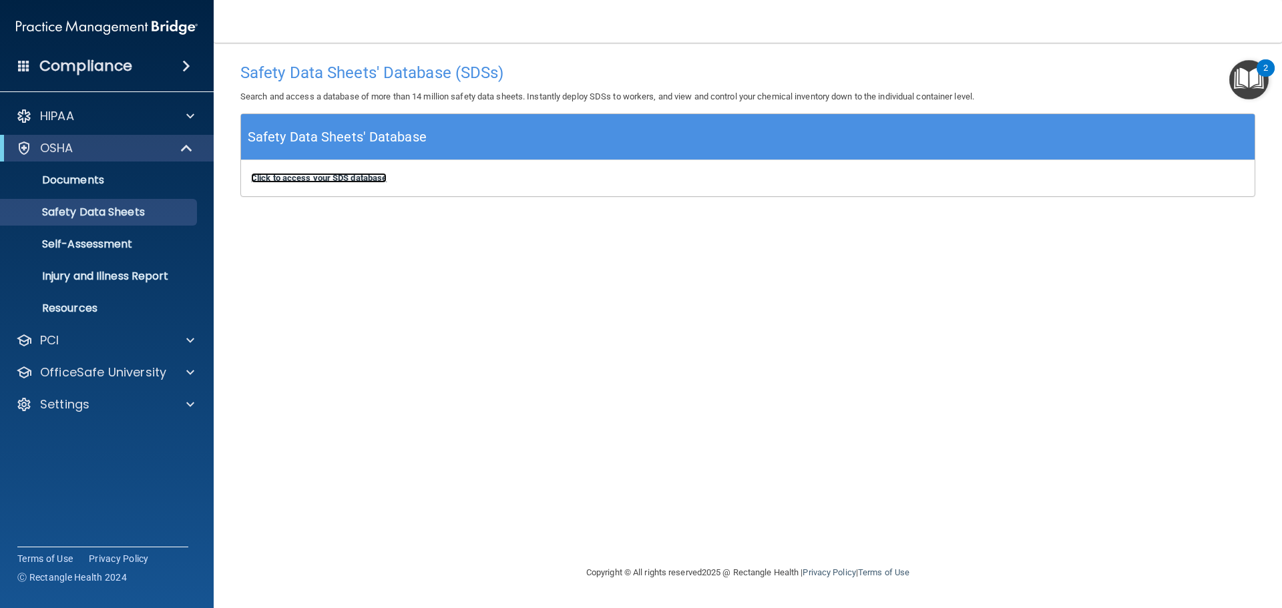
click at [354, 178] on b "Click to access your SDS database" at bounding box center [319, 178] width 136 height 10
click at [110, 246] on p "Self-Assessment" at bounding box center [100, 244] width 182 height 13
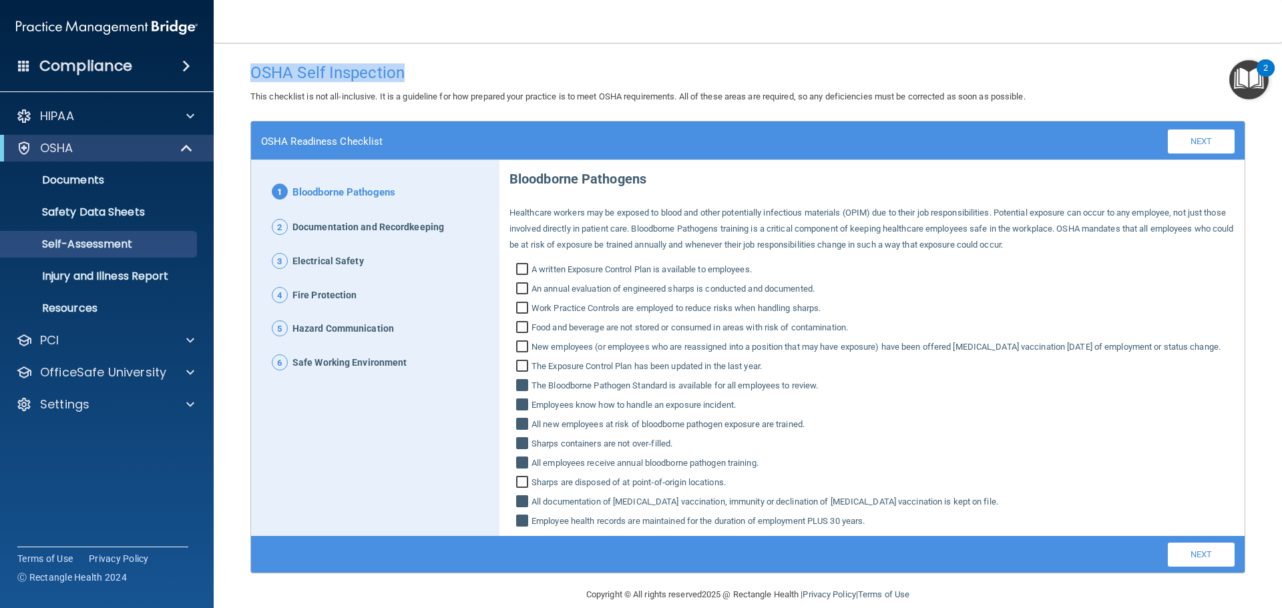
drag, startPoint x: 247, startPoint y: 75, endPoint x: 417, endPoint y: 75, distance: 169.6
click at [417, 75] on div "OSHA Self Inspection" at bounding box center [747, 72] width 1015 height 33
click at [108, 278] on p "Injury and Illness Report" at bounding box center [100, 276] width 182 height 13
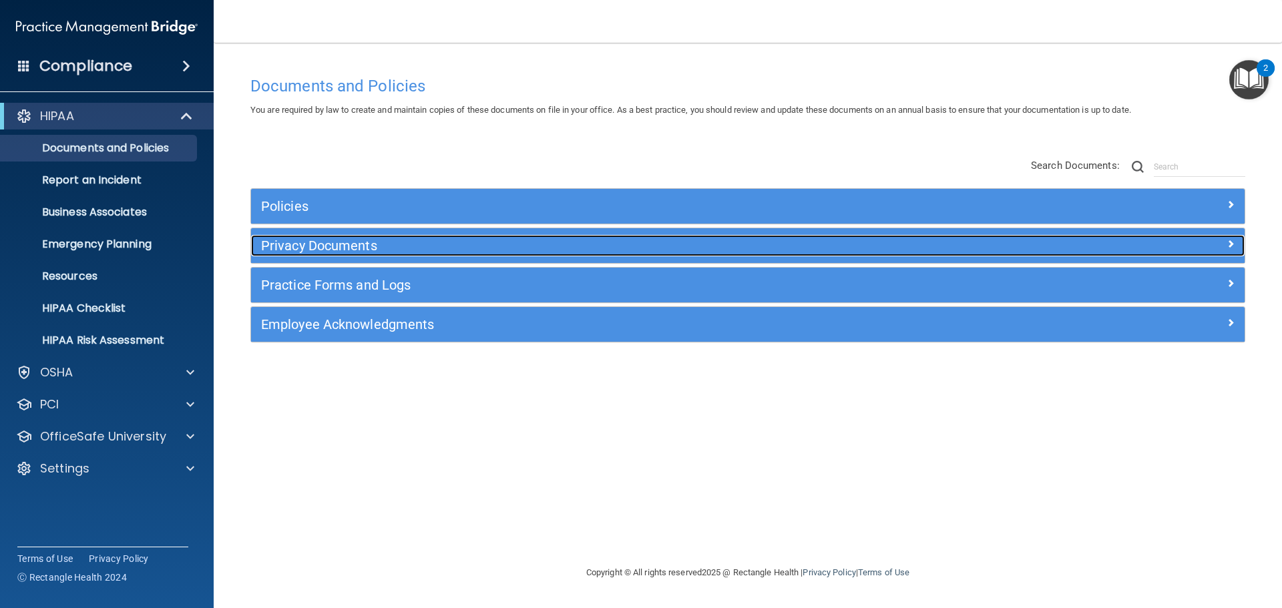
click at [342, 254] on div "Privacy Documents" at bounding box center [623, 245] width 745 height 21
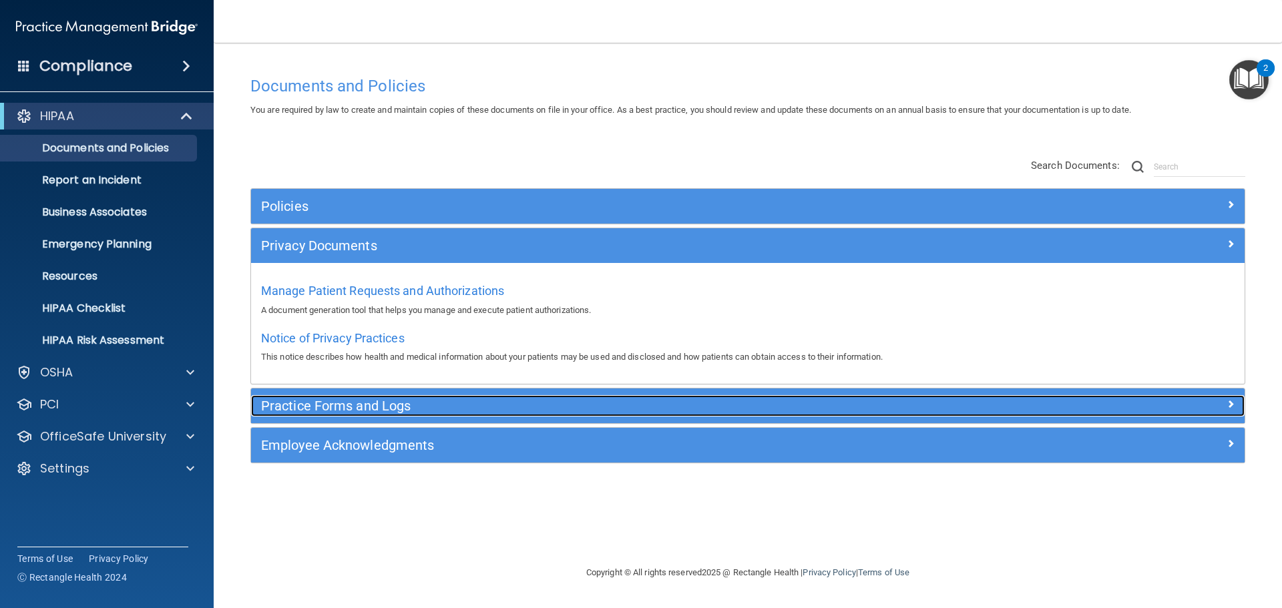
click at [323, 406] on h5 "Practice Forms and Logs" at bounding box center [623, 406] width 725 height 15
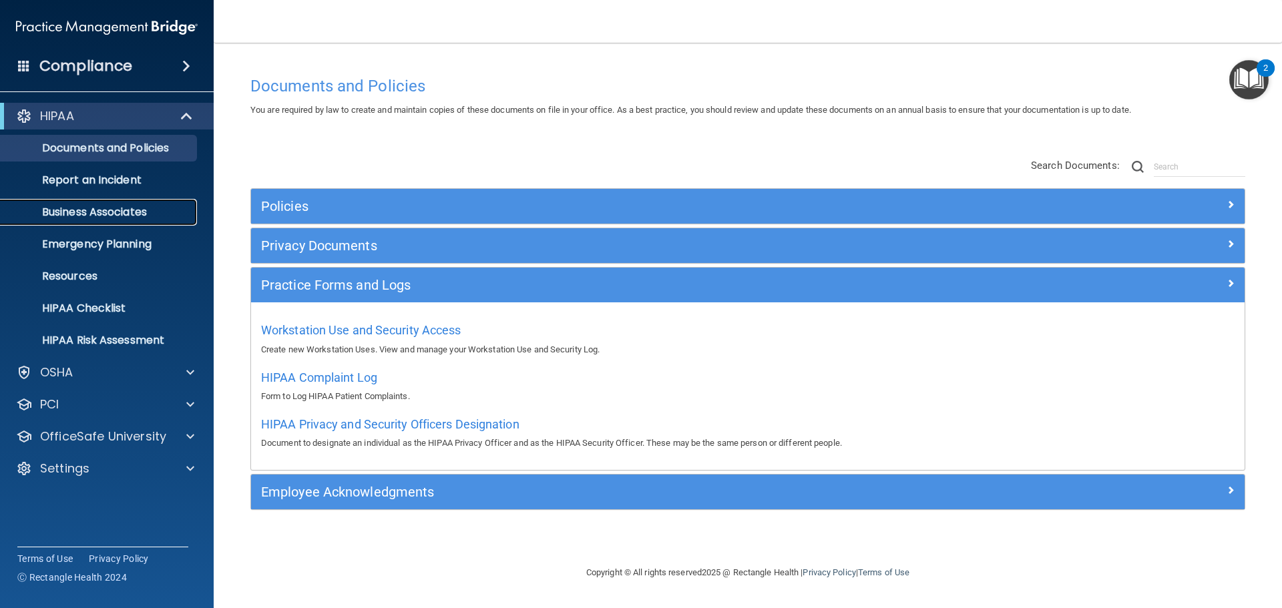
click at [126, 215] on p "Business Associates" at bounding box center [100, 212] width 182 height 13
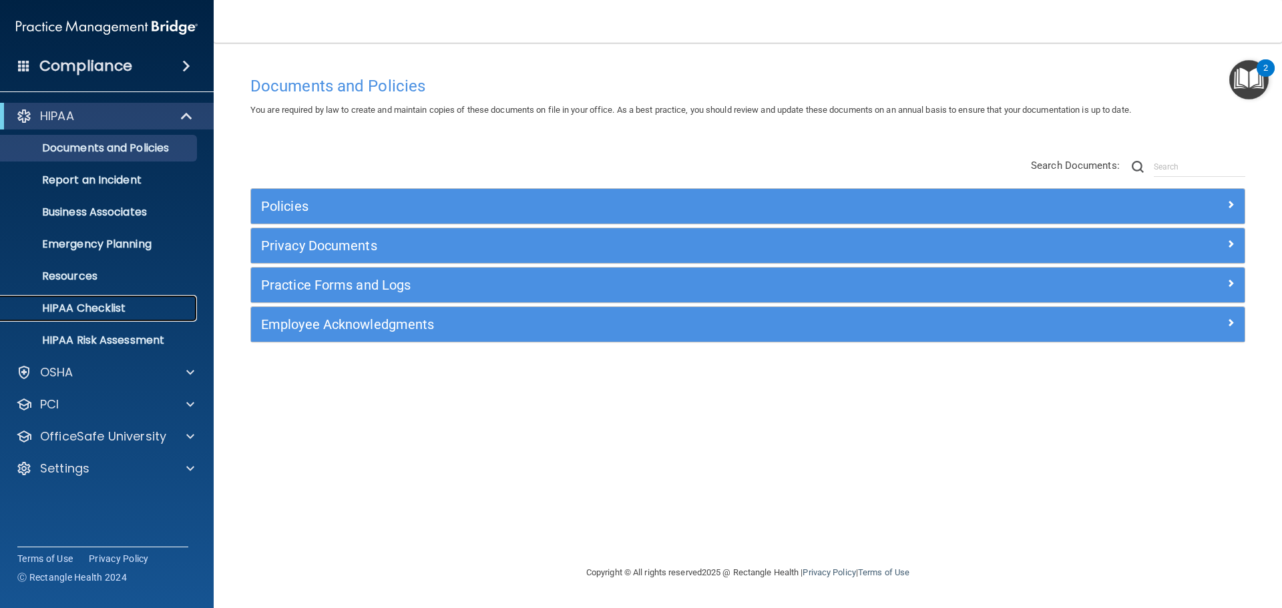
click at [110, 312] on p "HIPAA Checklist" at bounding box center [100, 308] width 182 height 13
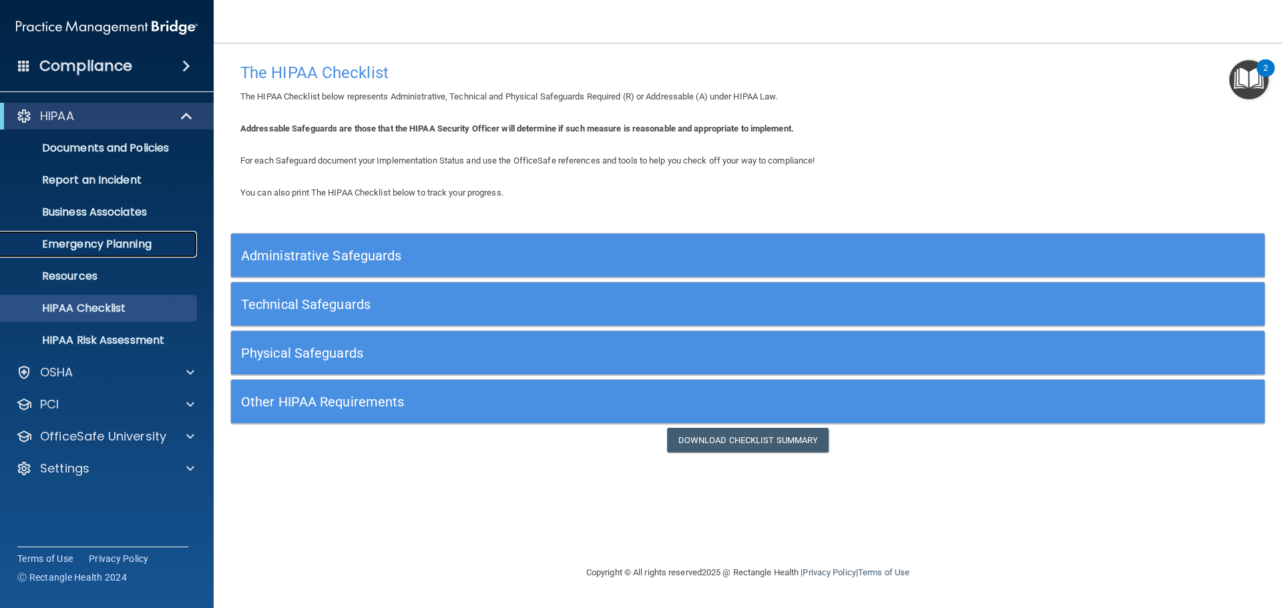
click at [138, 240] on p "Emergency Planning" at bounding box center [100, 244] width 182 height 13
